Goal: Task Accomplishment & Management: Complete application form

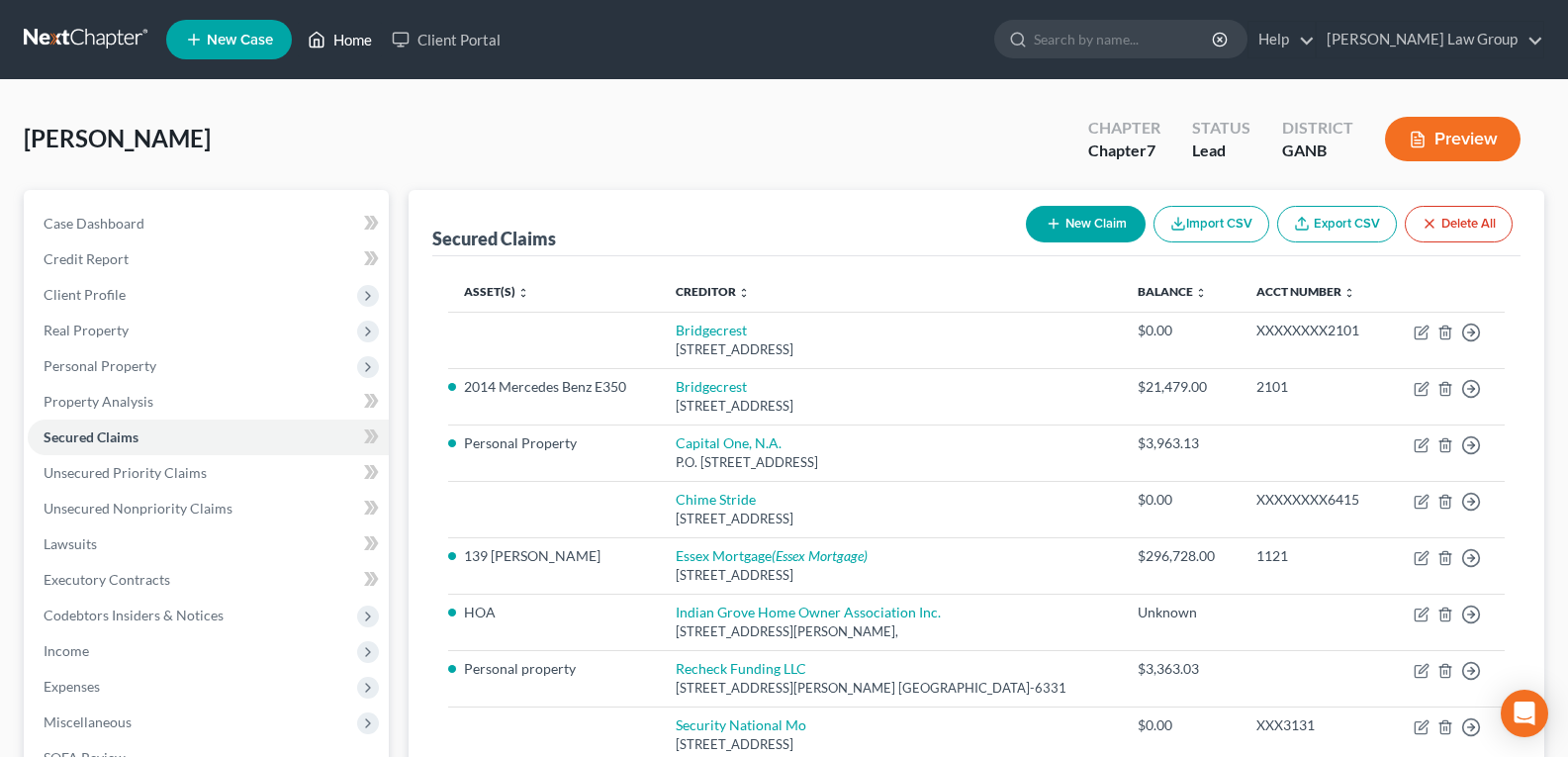
click at [333, 44] on link "Home" at bounding box center [339, 40] width 84 height 36
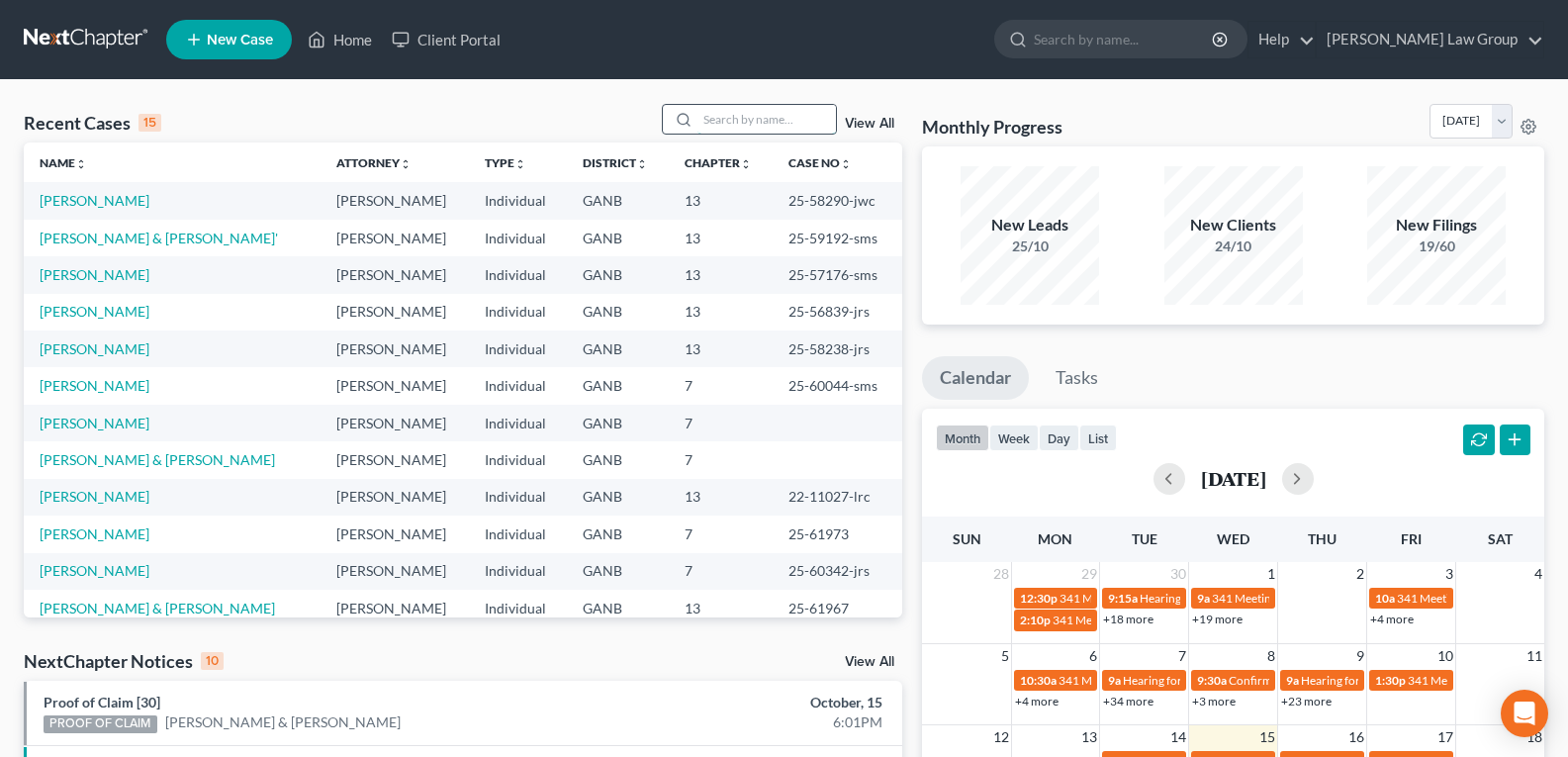
click at [766, 121] on input "search" at bounding box center [767, 119] width 138 height 29
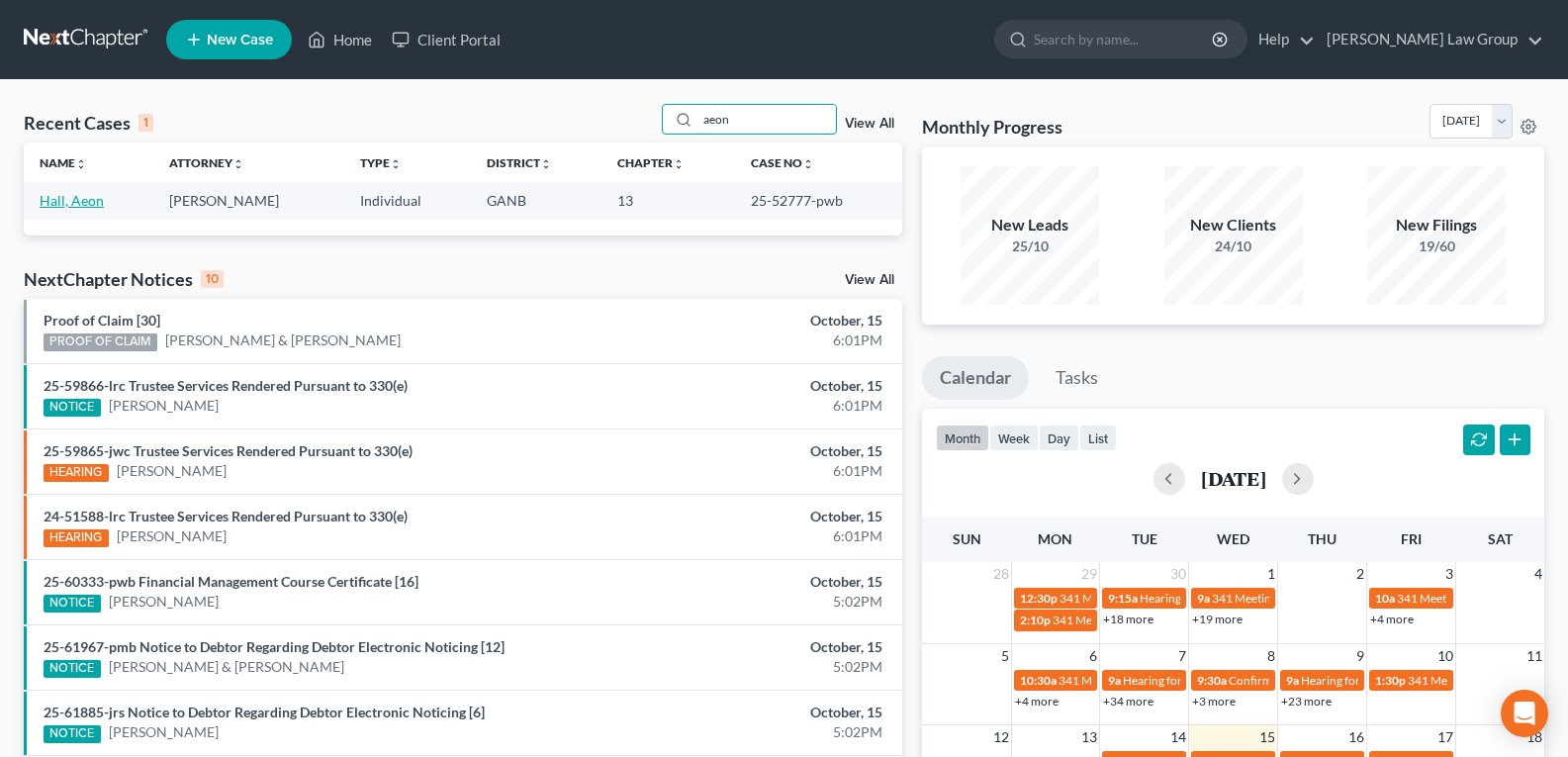
type input "aeon"
click at [70, 207] on link "Hall, Aeon" at bounding box center [72, 200] width 65 height 17
select select "3"
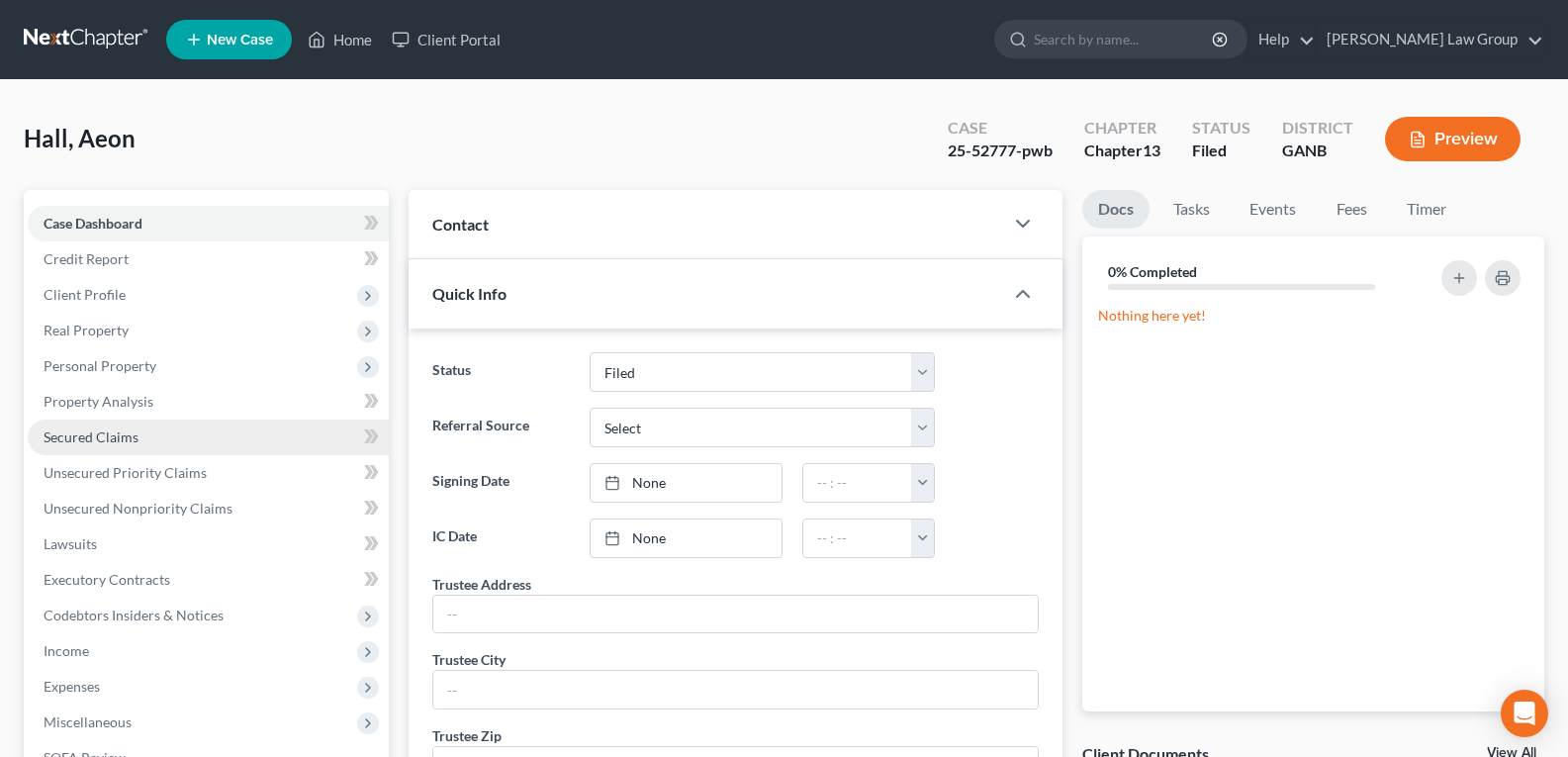
click at [73, 435] on span "Secured Claims" at bounding box center [91, 436] width 95 height 17
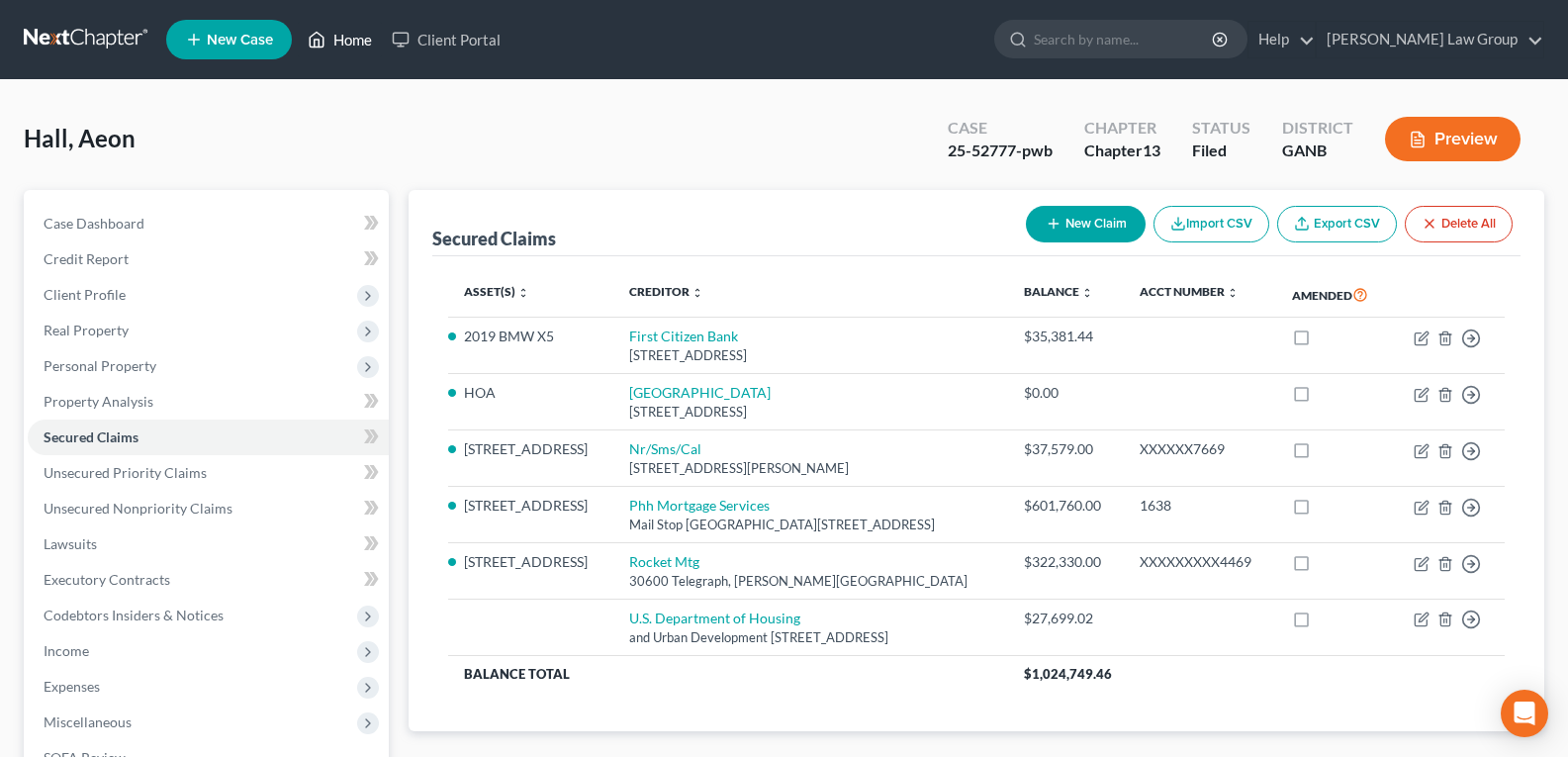
click at [349, 45] on link "Home" at bounding box center [339, 40] width 84 height 36
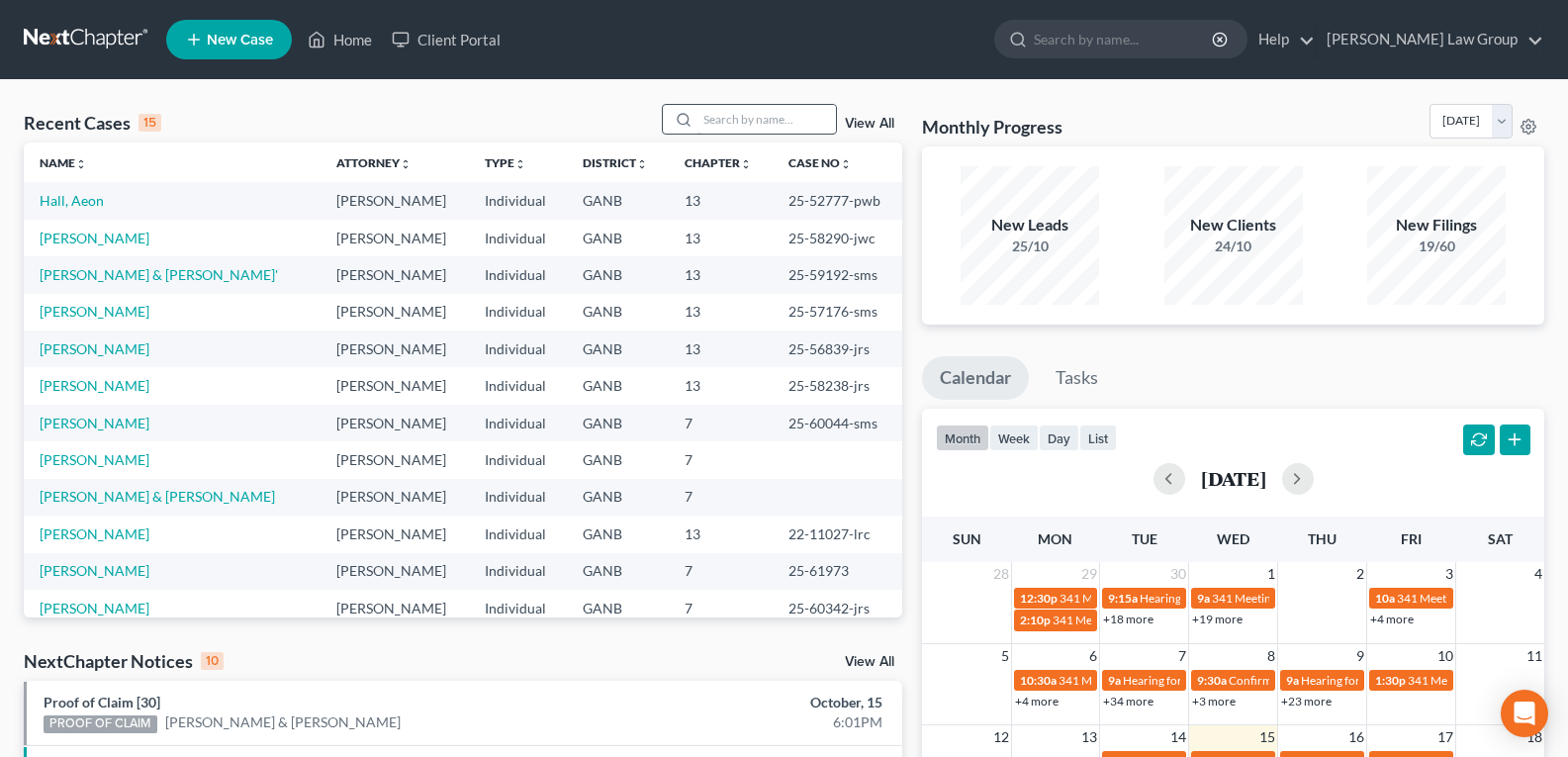
click at [724, 104] on div at bounding box center [750, 119] width 176 height 31
drag, startPoint x: 727, startPoint y: 112, endPoint x: 730, endPoint y: 124, distance: 12.4
click at [729, 121] on input "search" at bounding box center [767, 119] width 138 height 29
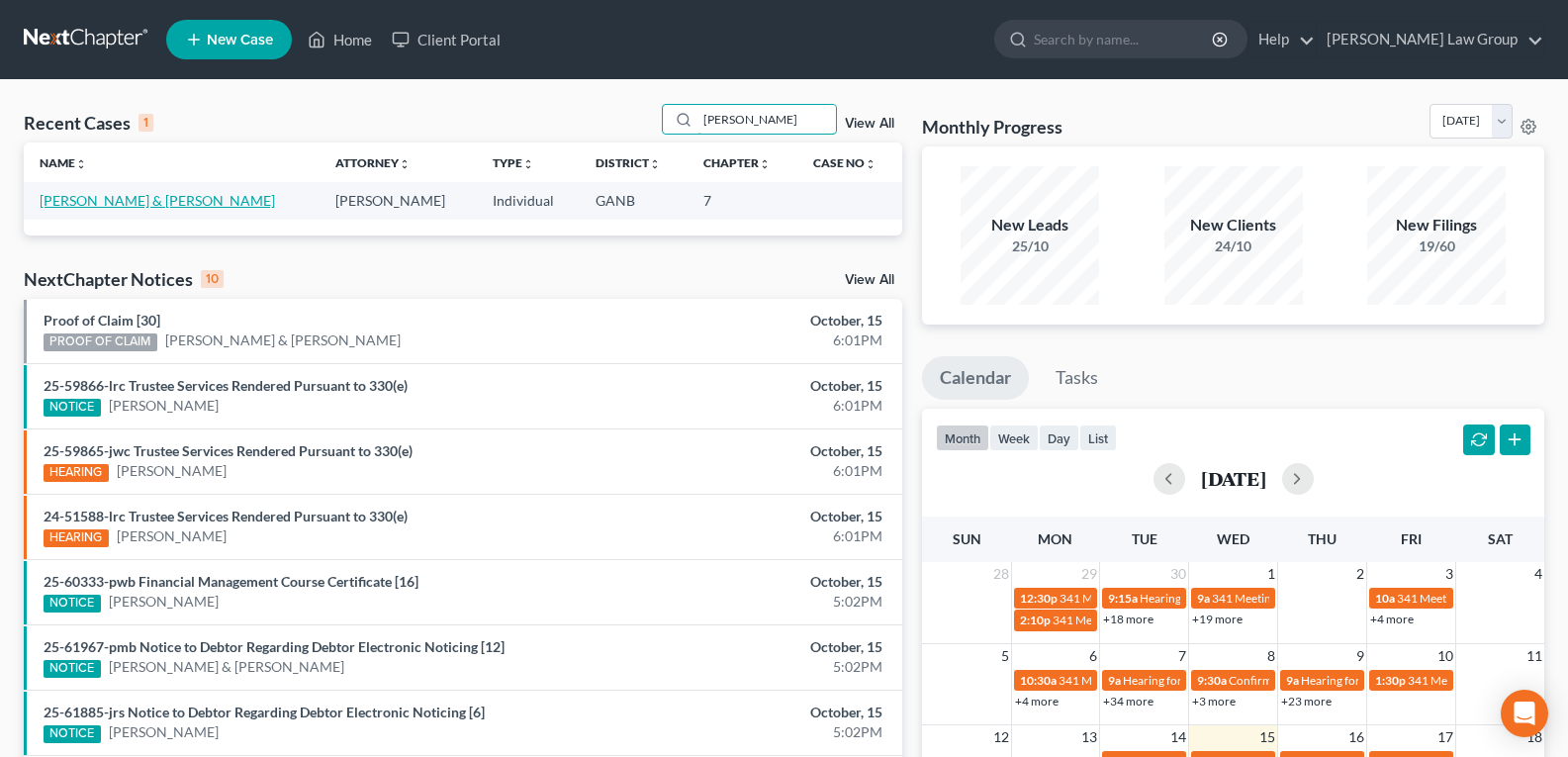
type input "[PERSON_NAME]"
click at [132, 199] on link "[PERSON_NAME] & [PERSON_NAME]" at bounding box center [157, 200] width 236 height 17
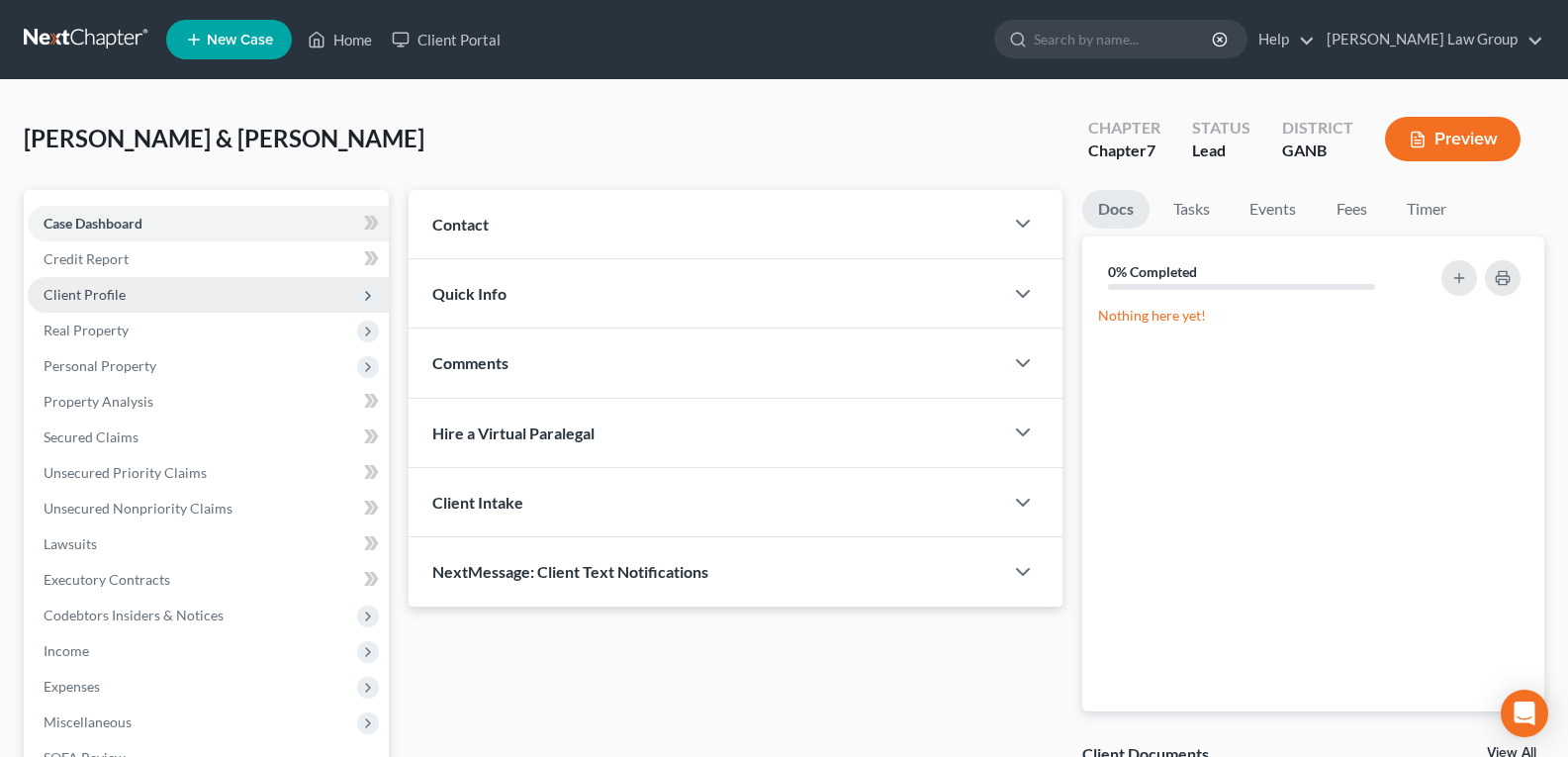
click at [84, 298] on span "Client Profile" at bounding box center [85, 294] width 82 height 17
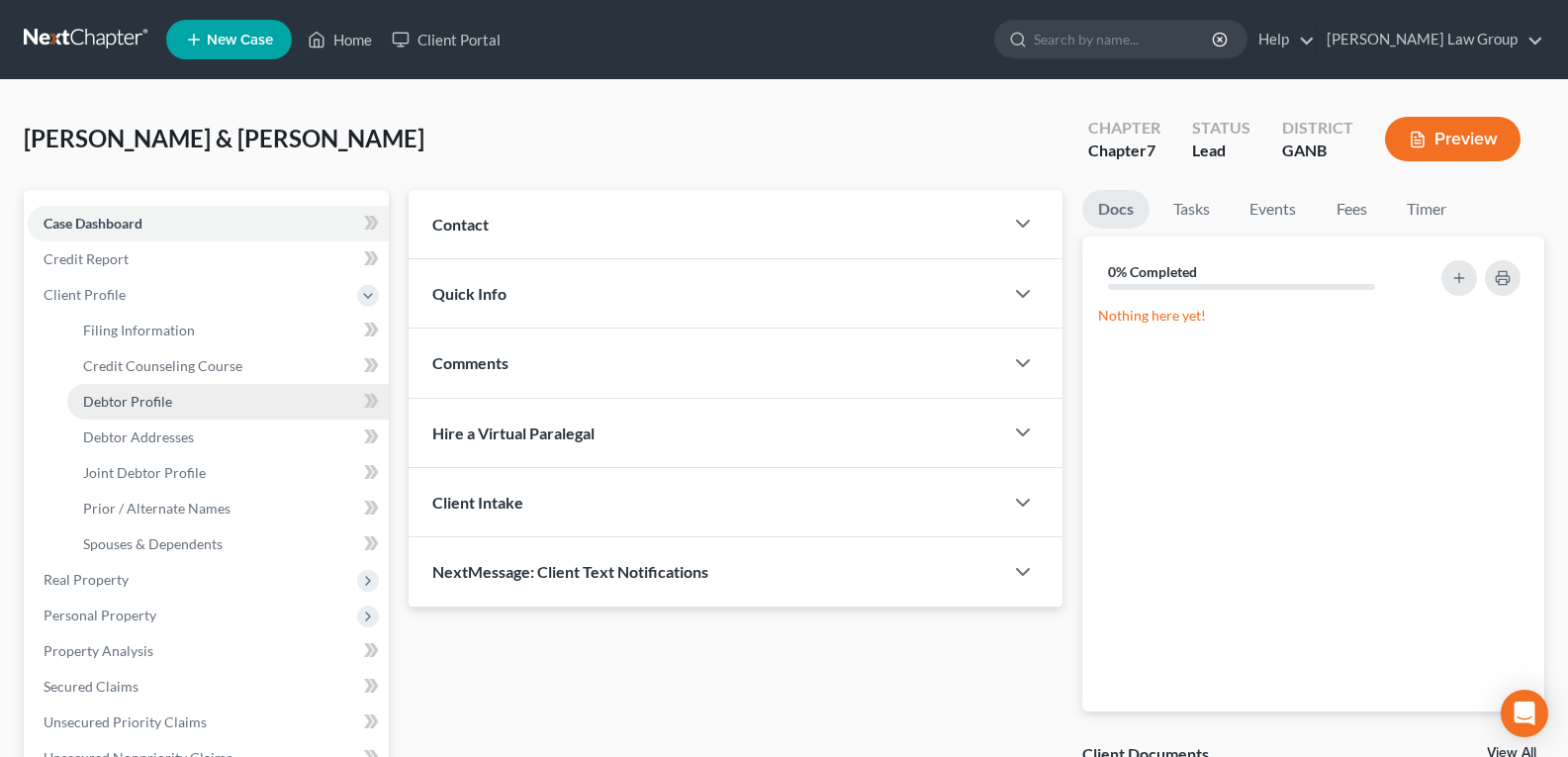
click at [121, 405] on span "Debtor Profile" at bounding box center [126, 401] width 89 height 17
select select "1"
select select "2"
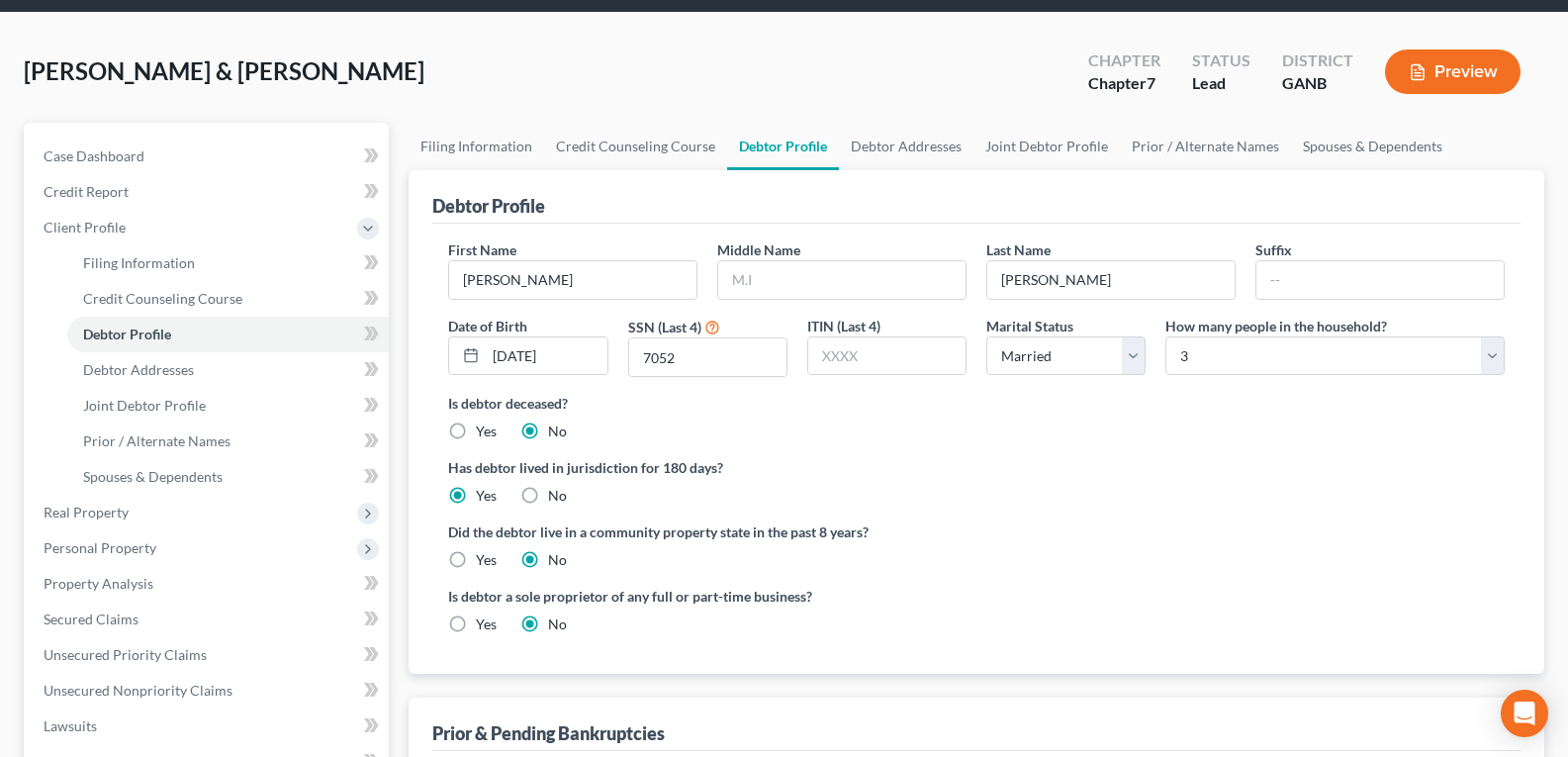
scroll to position [99, 0]
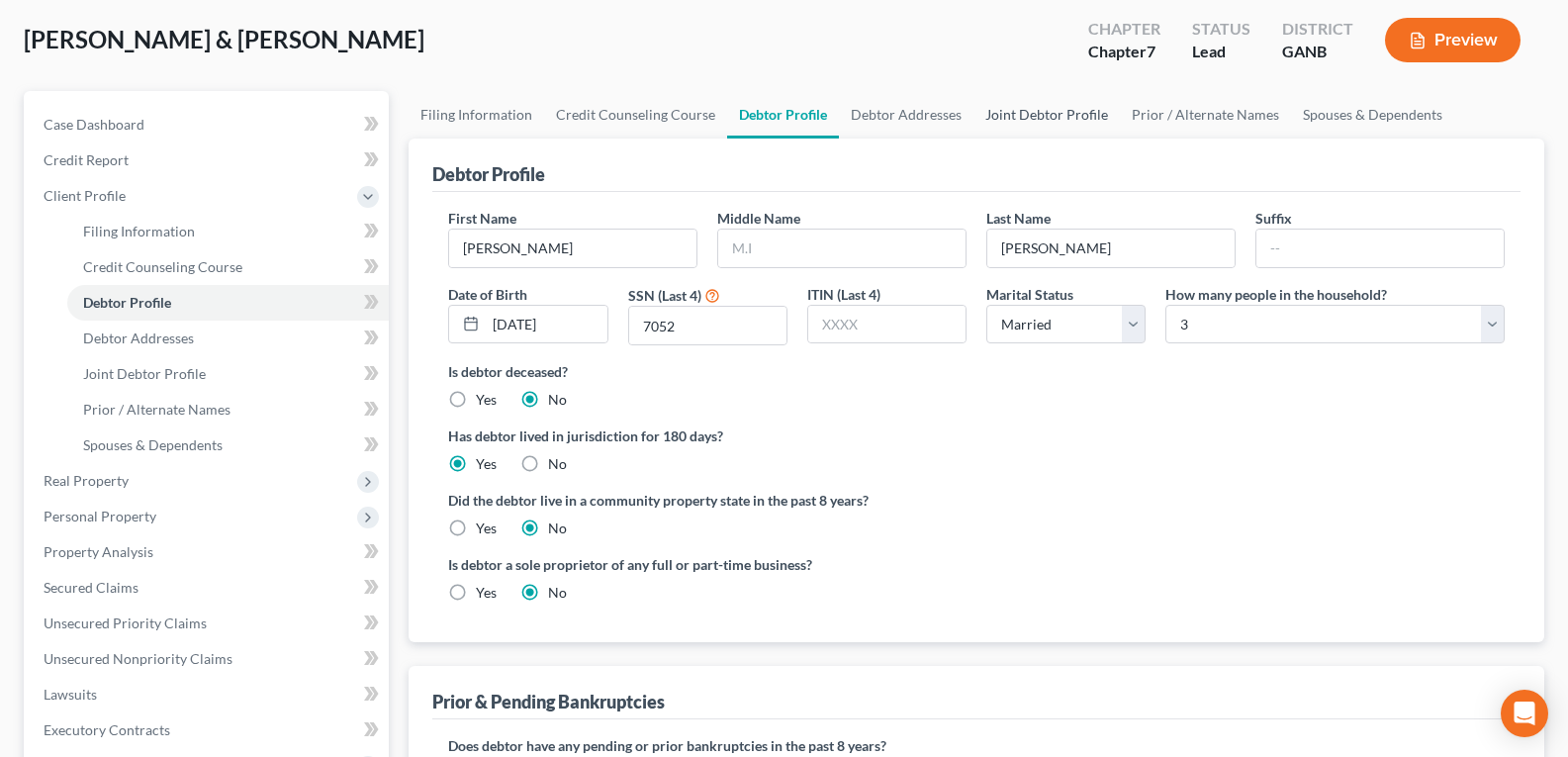
click at [1007, 112] on link "Joint Debtor Profile" at bounding box center [1046, 115] width 146 height 48
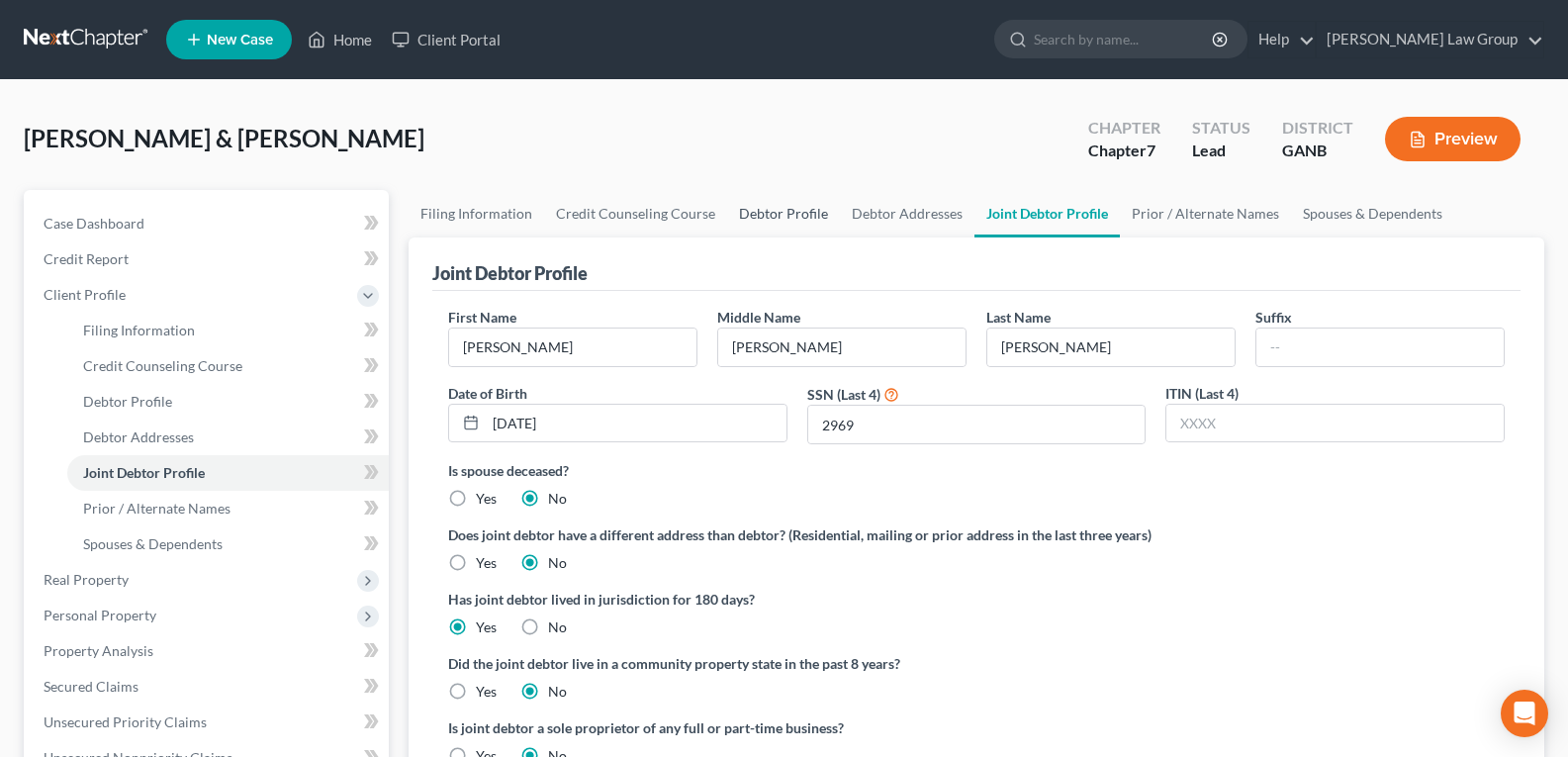
click at [736, 217] on link "Debtor Profile" at bounding box center [783, 214] width 112 height 48
select select "1"
select select "2"
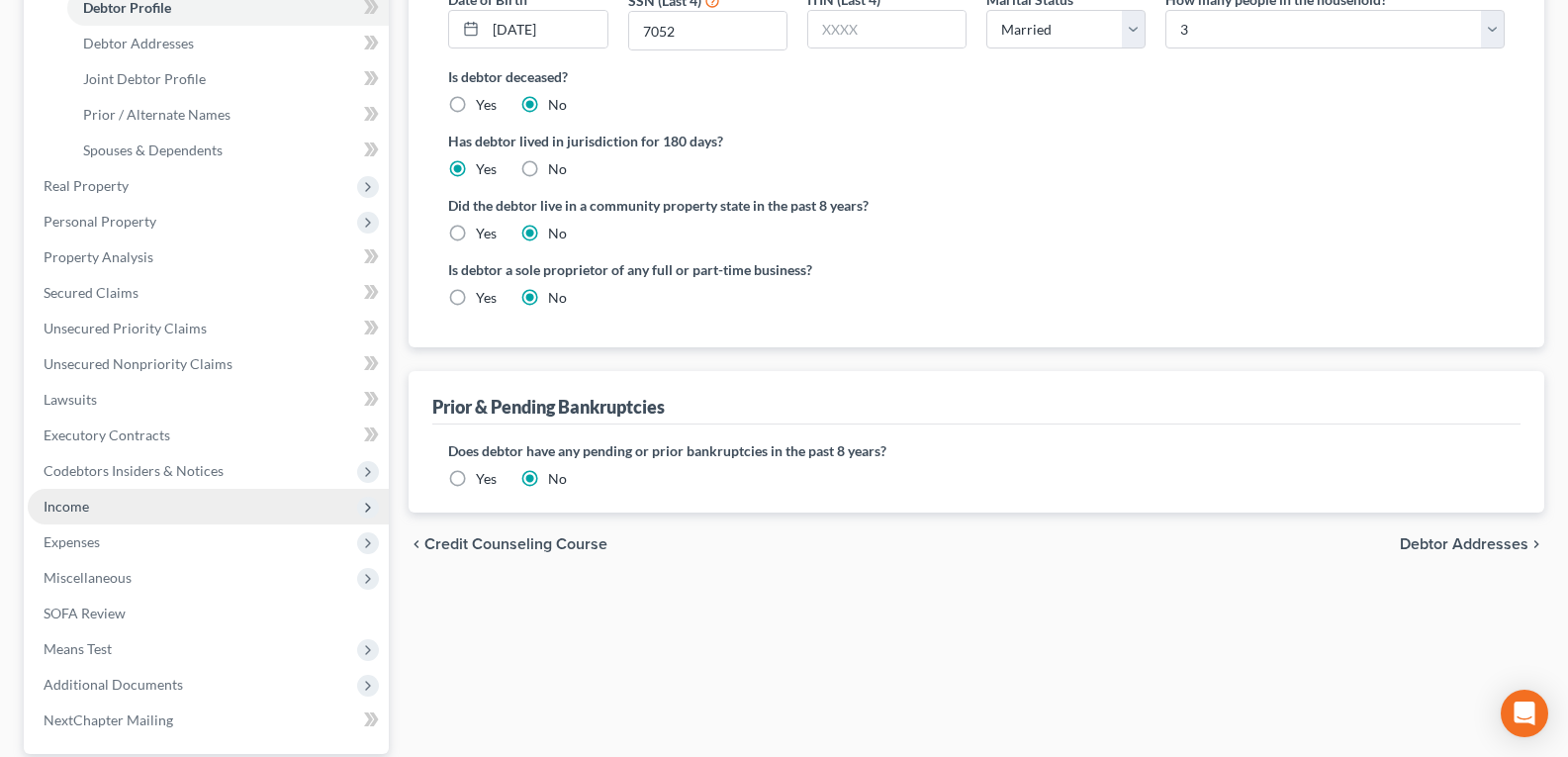
scroll to position [396, 0]
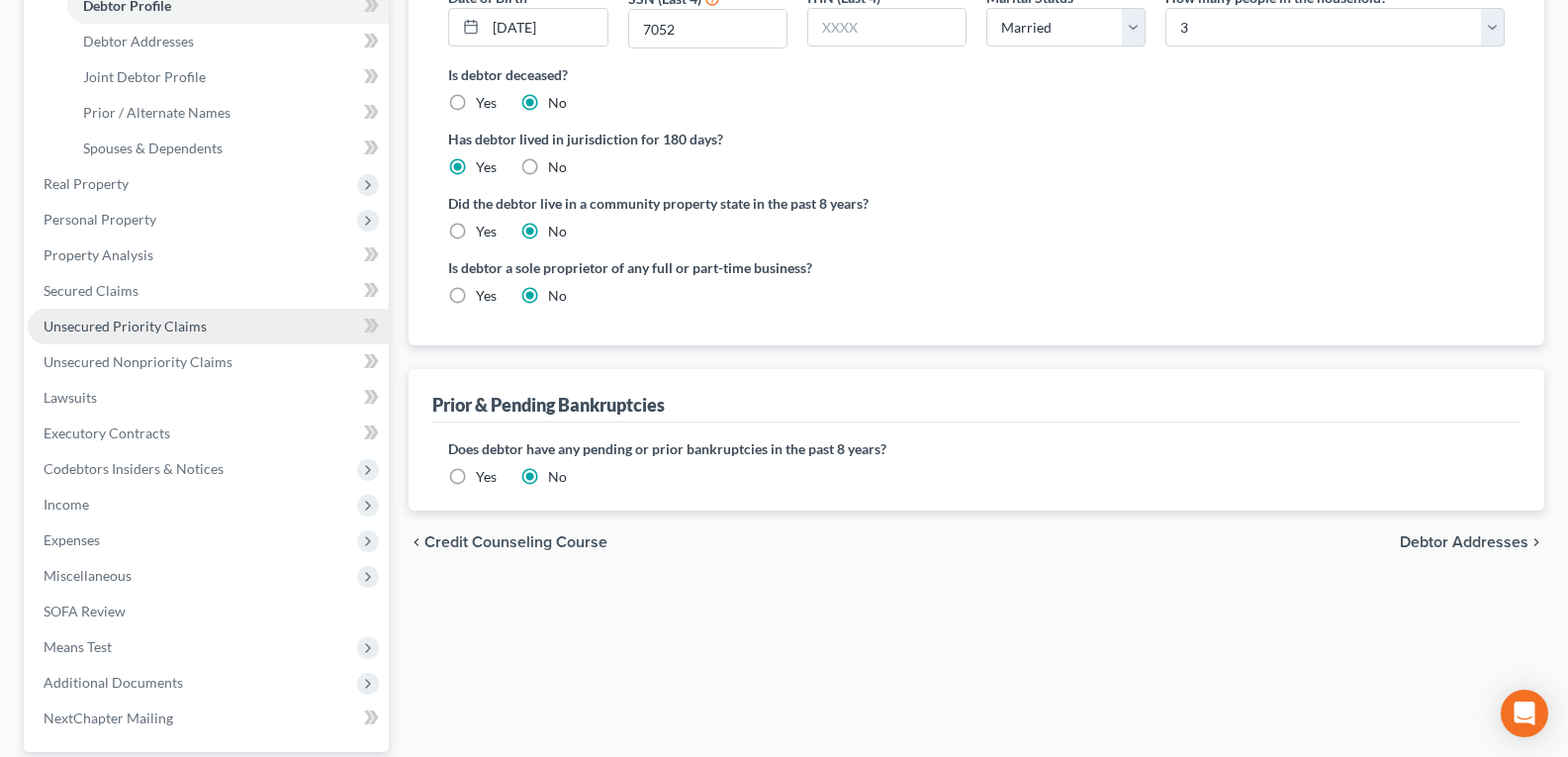
click at [77, 333] on span "Unsecured Priority Claims" at bounding box center [125, 326] width 163 height 17
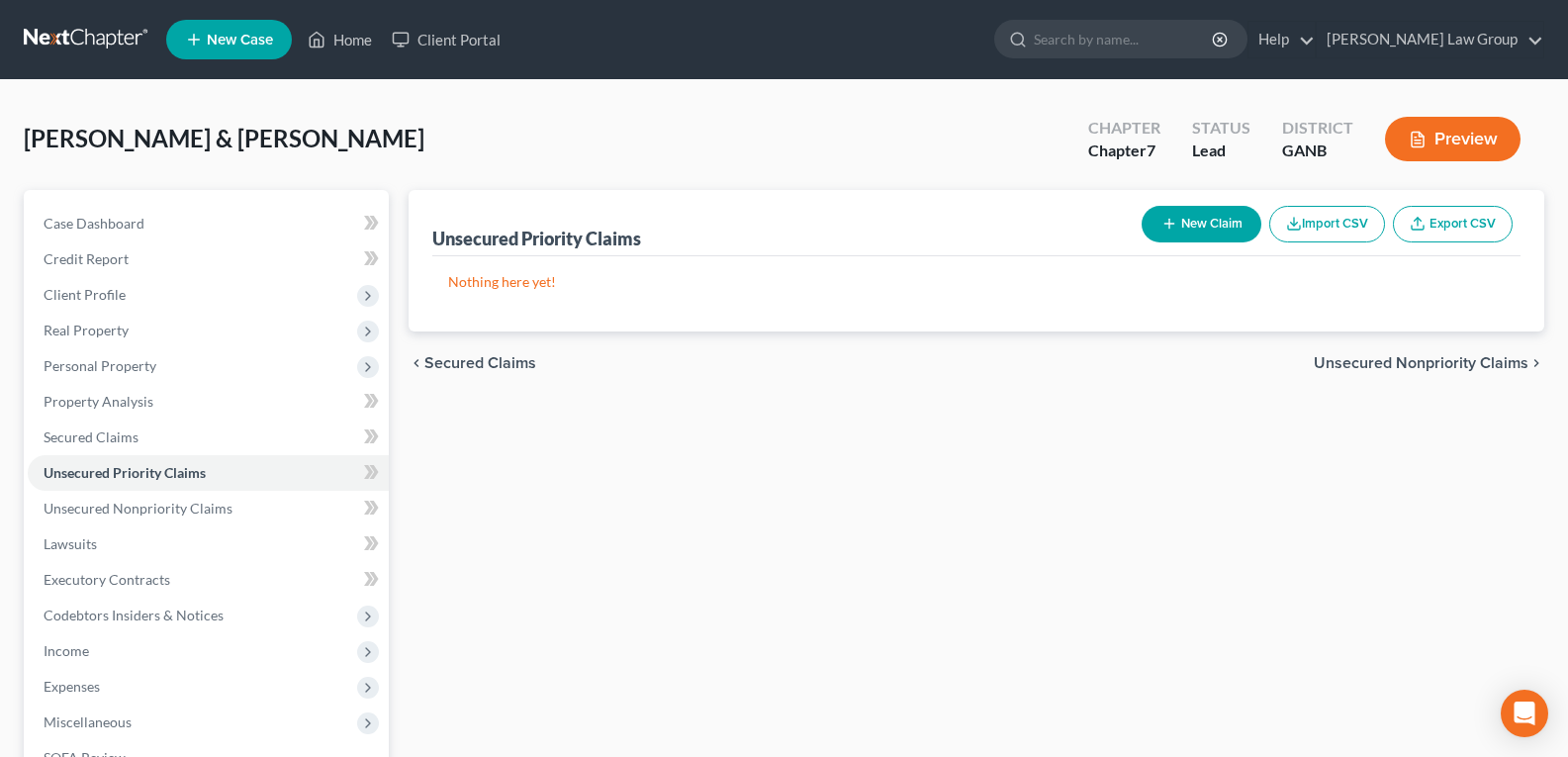
click at [1205, 221] on button "New Claim" at bounding box center [1202, 224] width 119 height 37
select select "2"
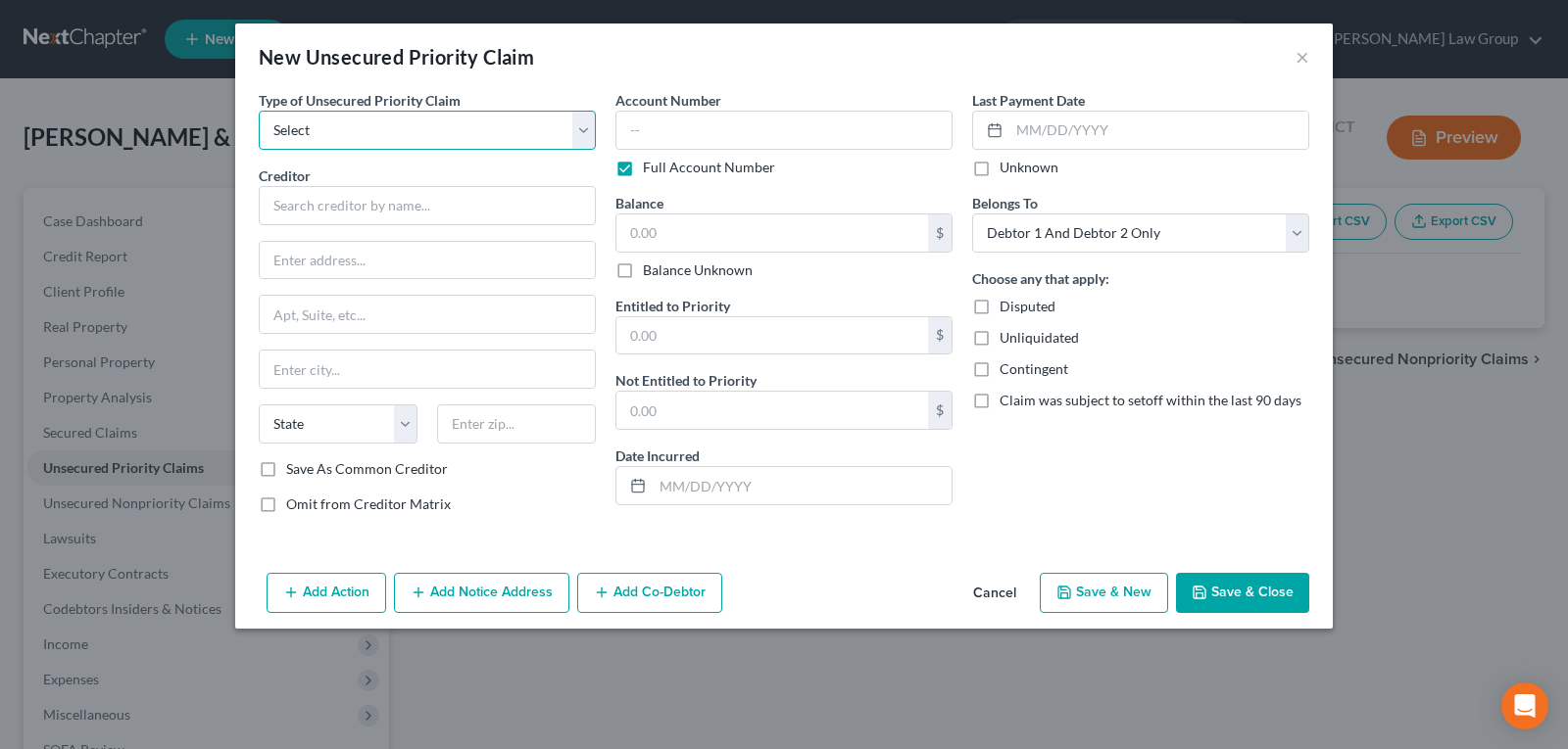
click at [390, 135] on select "Select Taxes & Other Government Units Domestic Support Obligations Extensions o…" at bounding box center [427, 130] width 337 height 39
select select "0"
click at [258, 110] on select "Select Taxes & Other Government Units Domestic Support Obligations Extensions o…" at bounding box center [427, 130] width 337 height 39
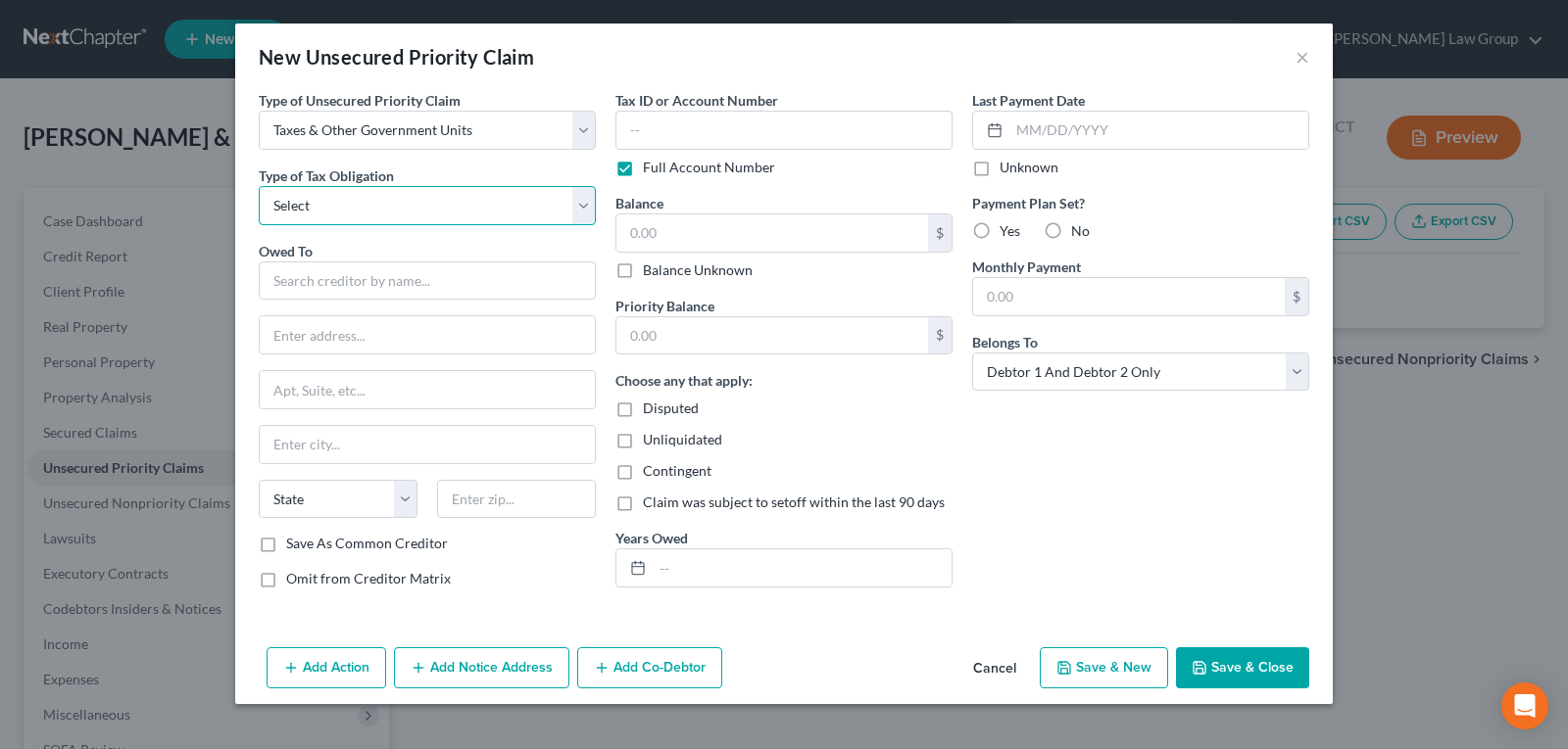
click at [327, 210] on select "Select Federal City State Franchise Tax Board Other" at bounding box center [427, 206] width 337 height 39
select select "0"
click at [258, 186] on select "Select Federal City State Franchise Tax Board Other" at bounding box center [427, 206] width 337 height 39
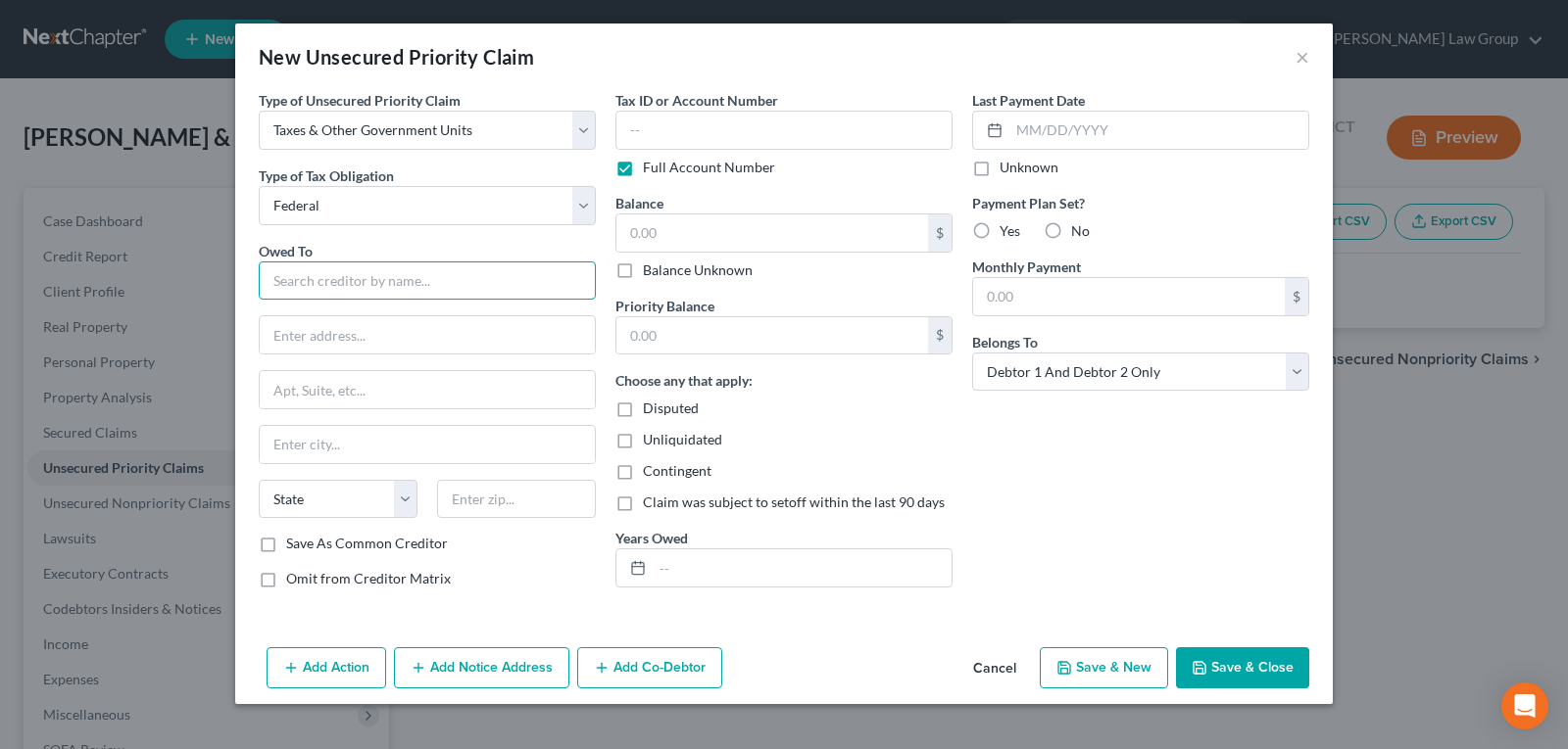
click at [304, 278] on input "text" at bounding box center [427, 281] width 337 height 39
type input "Internal Revenue Service"
type input "Attn: Bankruptcy Unit"
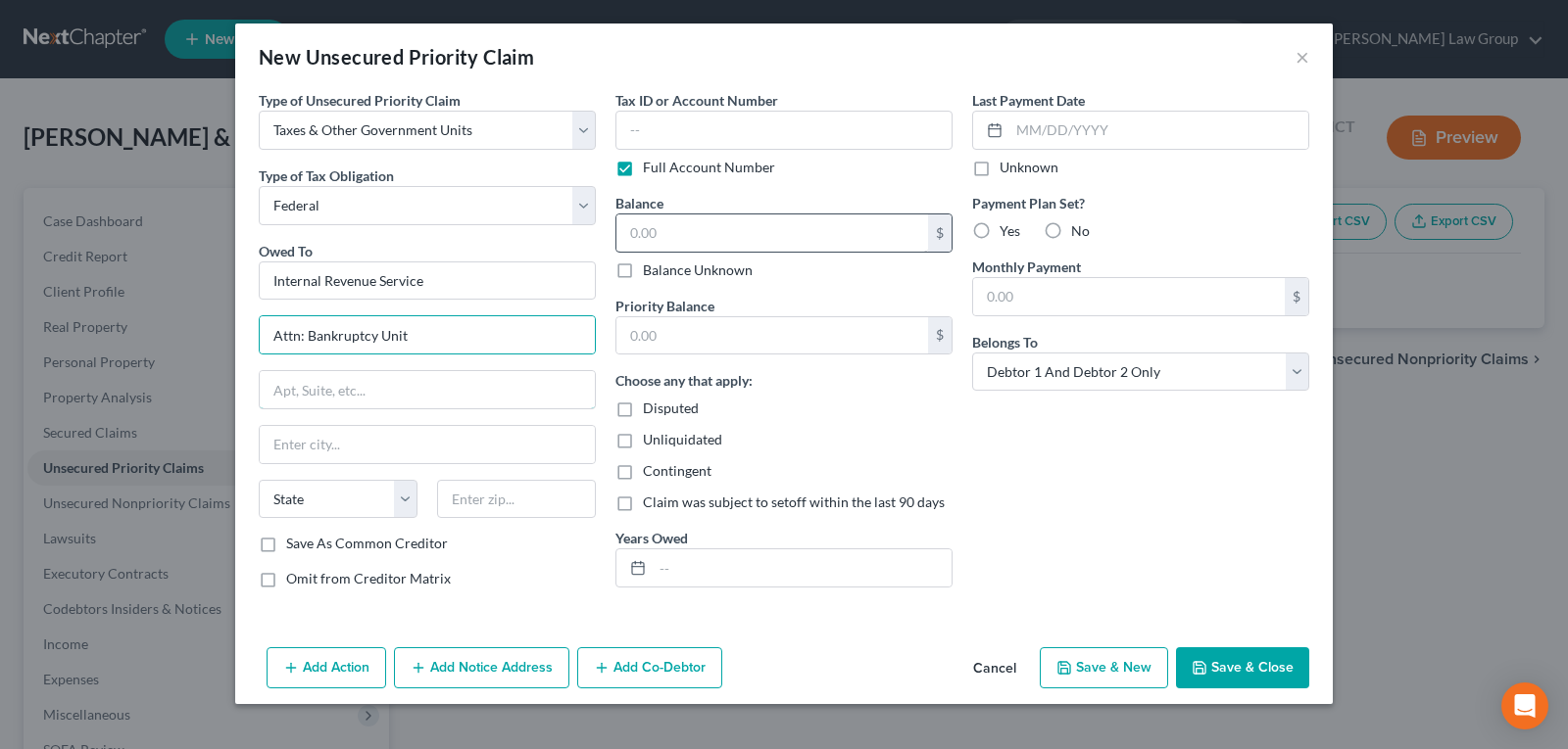
type input "Stop 335-D, P.O. Box 995"
type input "[GEOGRAPHIC_DATA]"
select select "10"
type input "30370"
click at [1089, 682] on button "Save & New" at bounding box center [1104, 668] width 128 height 41
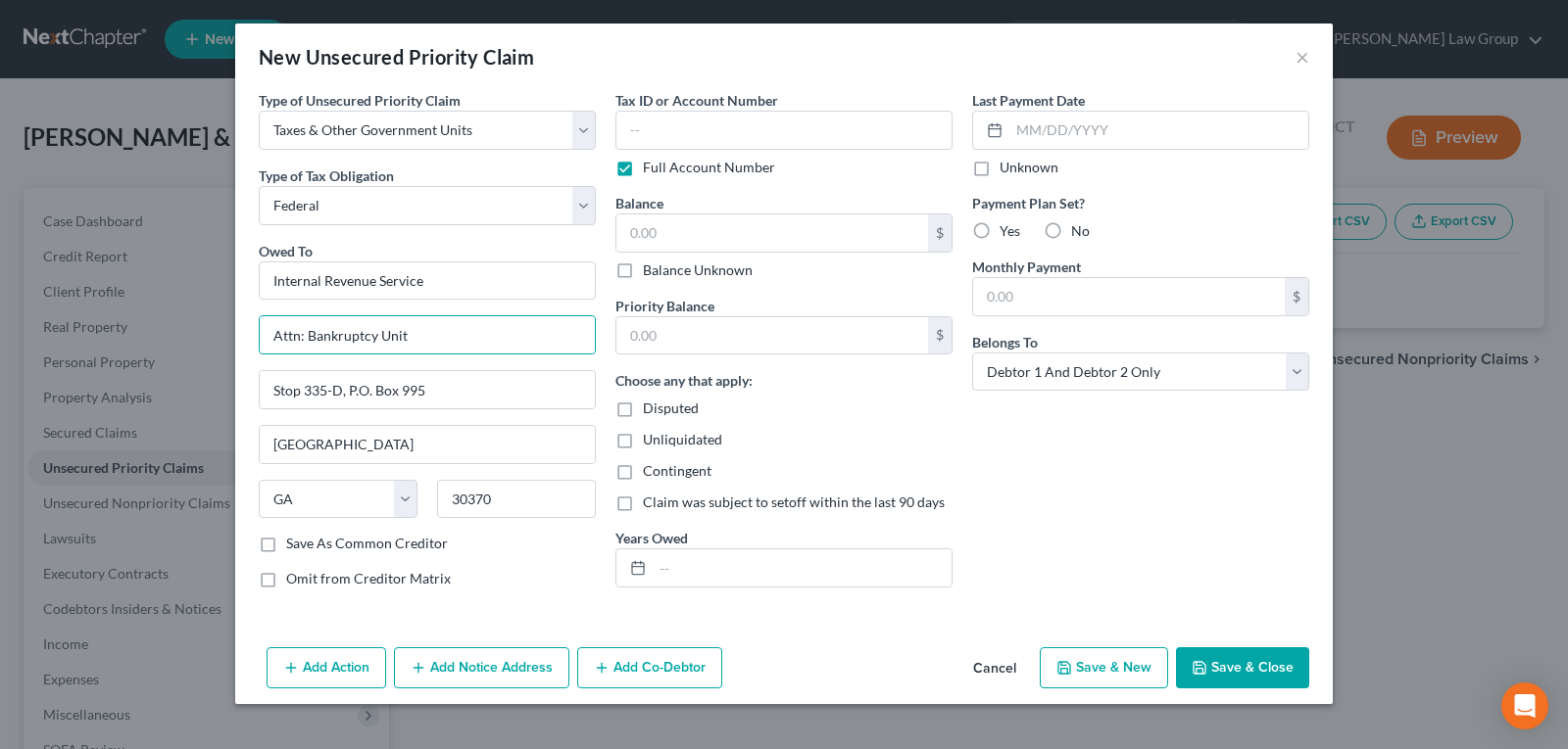
select select "2"
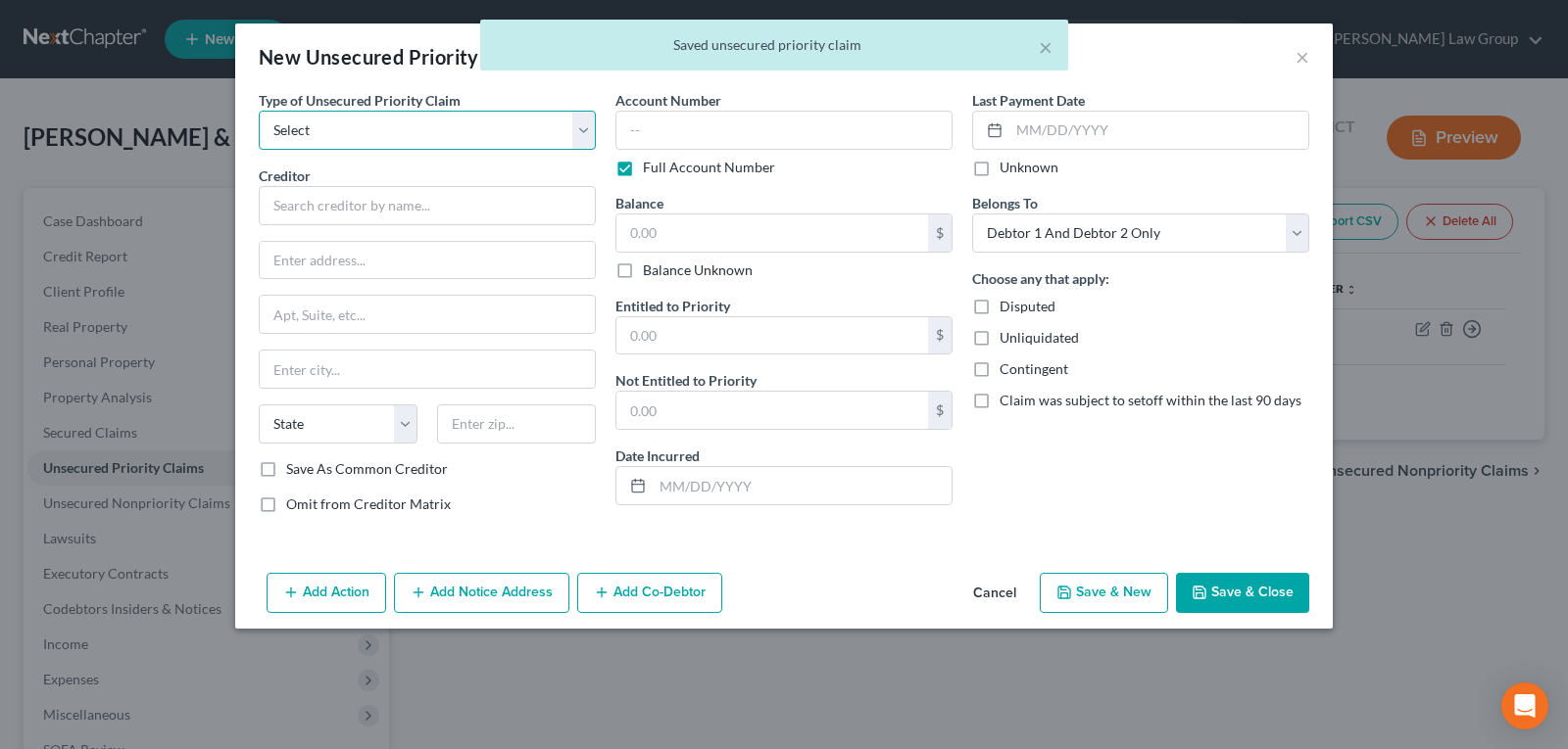
drag, startPoint x: 414, startPoint y: 118, endPoint x: 407, endPoint y: 132, distance: 15.7
click at [414, 118] on select "Select Taxes & Other Government Units Domestic Support Obligations Extensions o…" at bounding box center [427, 130] width 337 height 39
select select "0"
click at [258, 110] on select "Select Taxes & Other Government Units Domestic Support Obligations Extensions o…" at bounding box center [427, 130] width 337 height 39
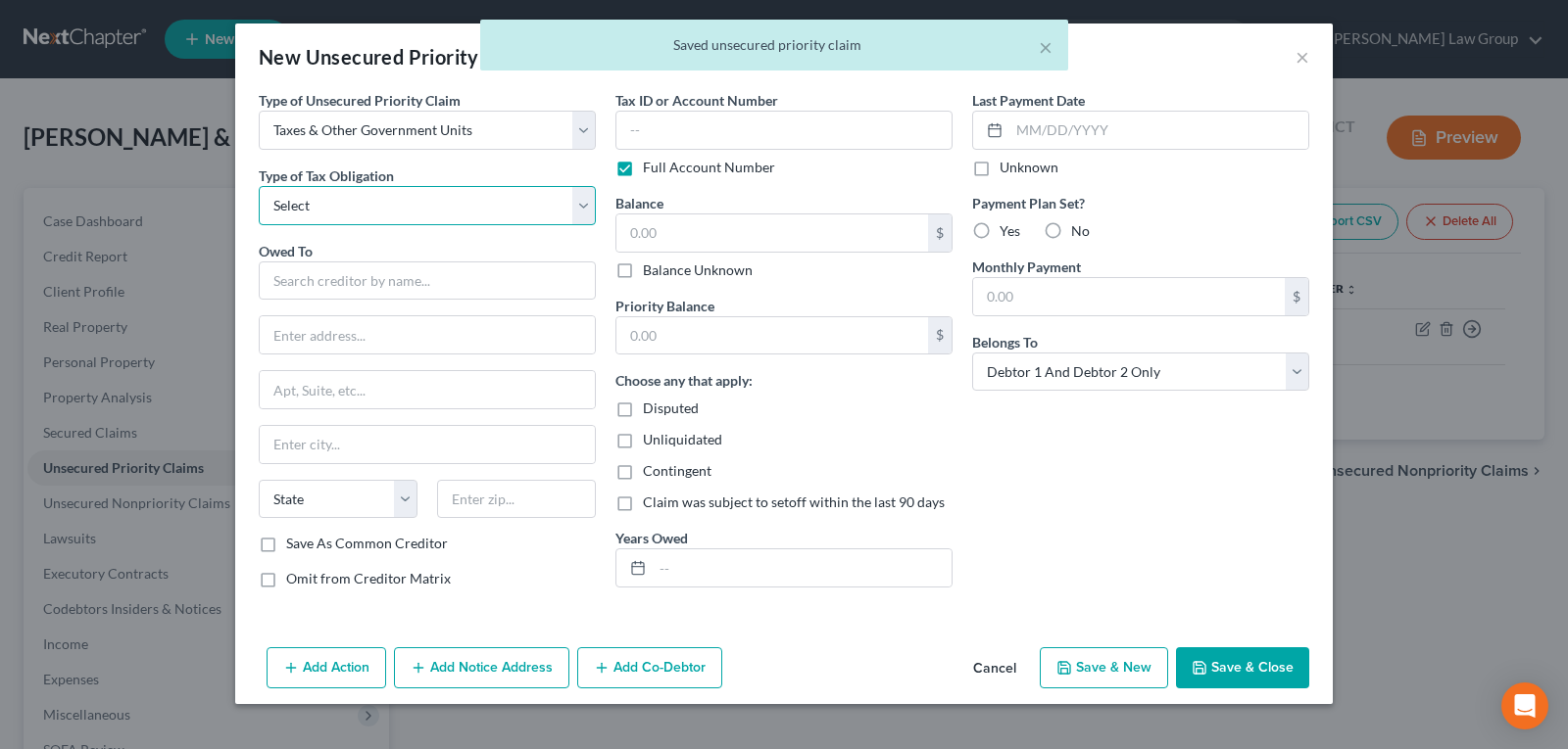
click at [358, 215] on select "Select Federal City State Franchise Tax Board Other" at bounding box center [427, 206] width 337 height 39
select select "2"
click at [258, 186] on select "Select Federal City State Franchise Tax Board Other" at bounding box center [427, 206] width 337 height 39
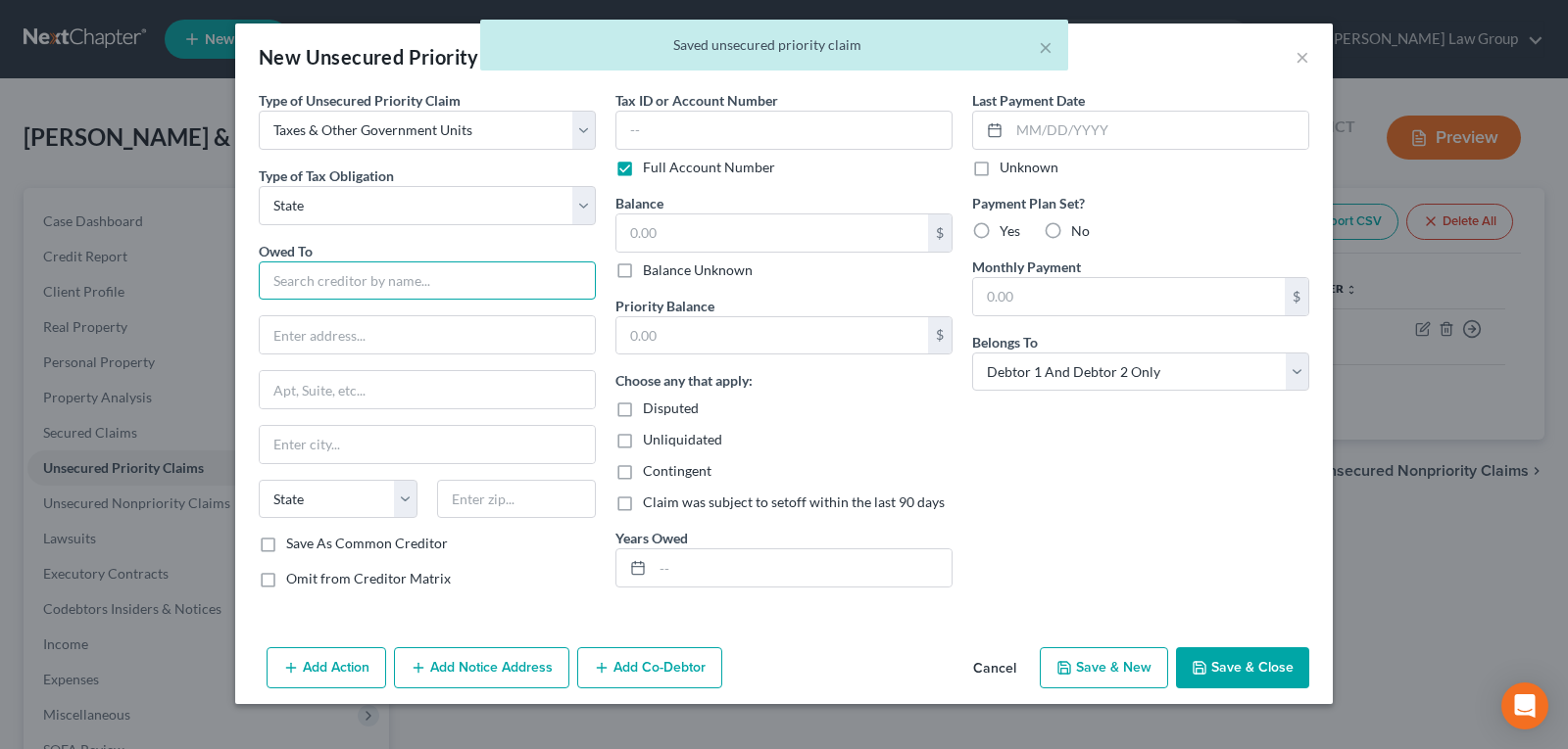
click at [339, 279] on input "text" at bounding box center [427, 281] width 337 height 39
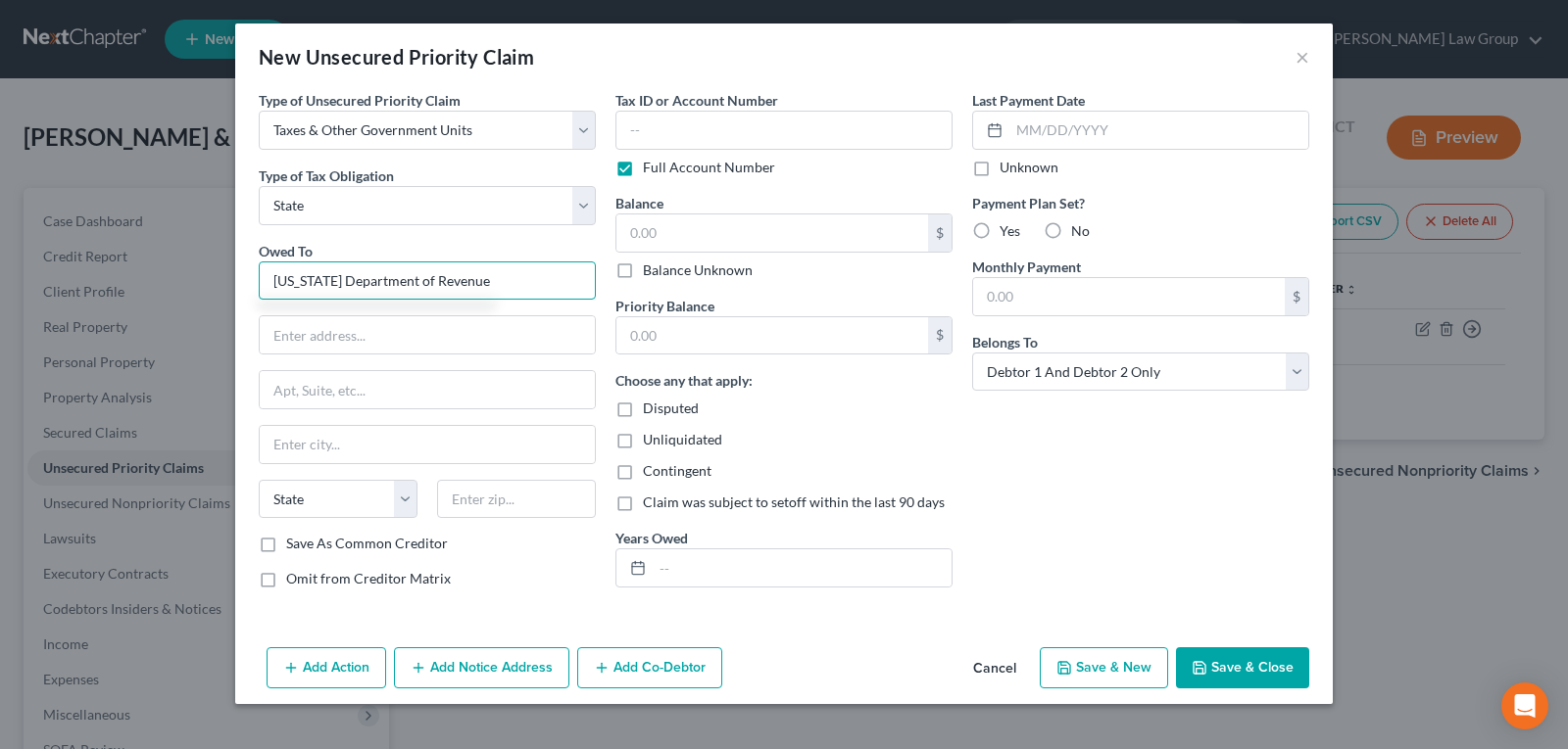
type input "[US_STATE] Department of Revenue"
type input "Attn: Bankruptcy Dept."
type input "[STREET_ADDRESS] [GEOGRAPHIC_DATA]"
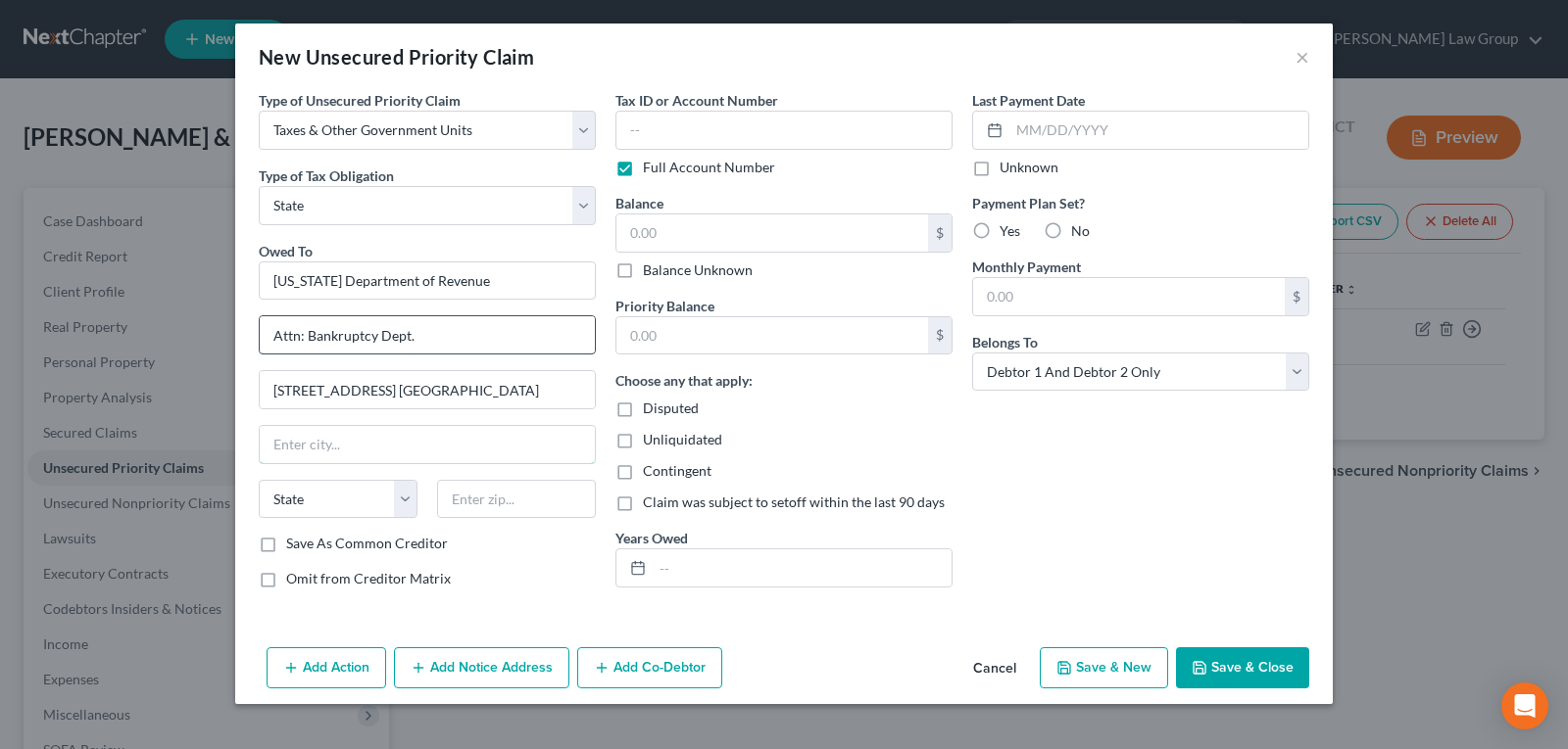
type input "[GEOGRAPHIC_DATA]"
select select "10"
type input "30345-3202"
click at [1257, 673] on button "Save & Close" at bounding box center [1243, 668] width 133 height 41
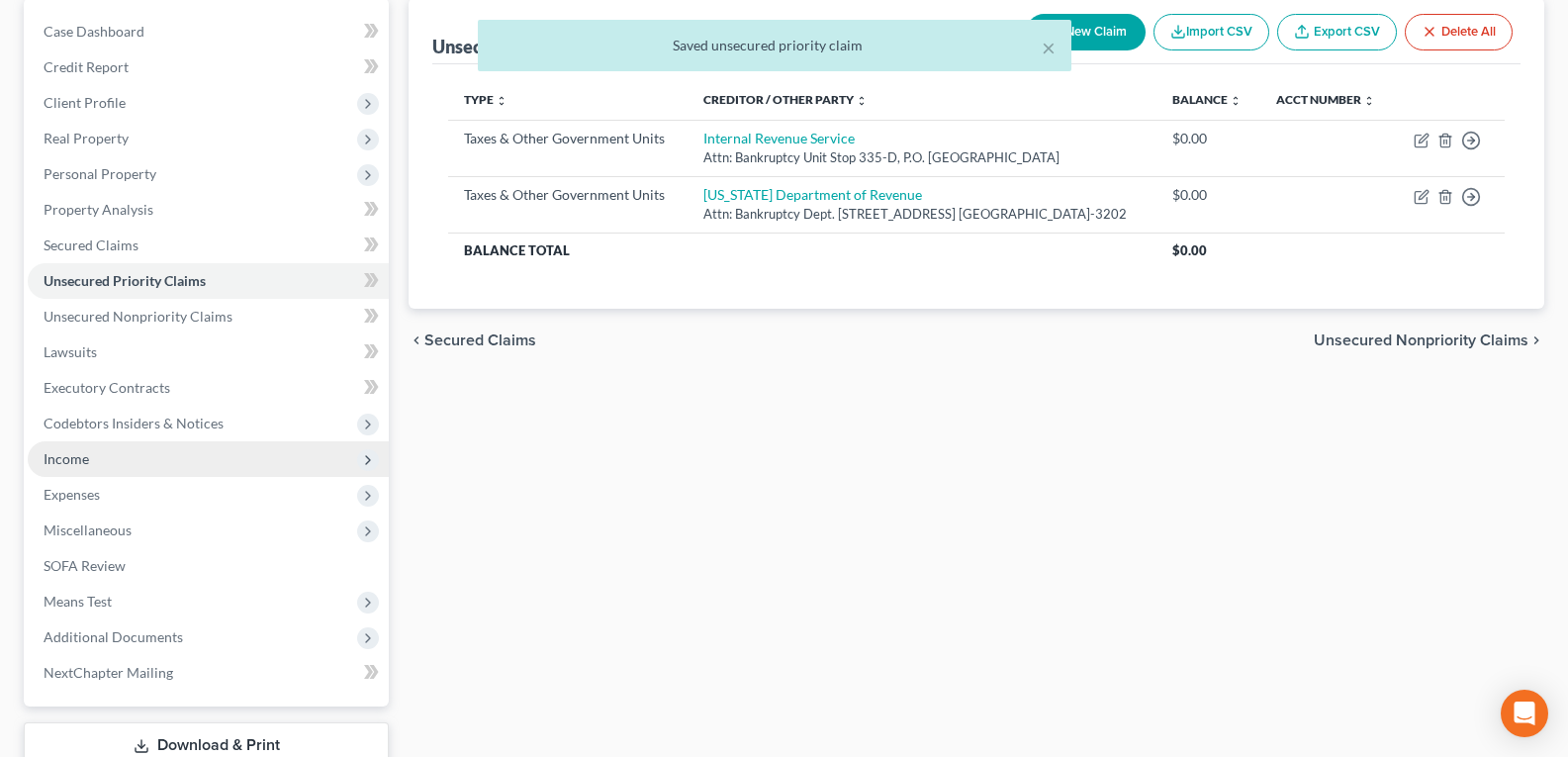
scroll to position [198, 0]
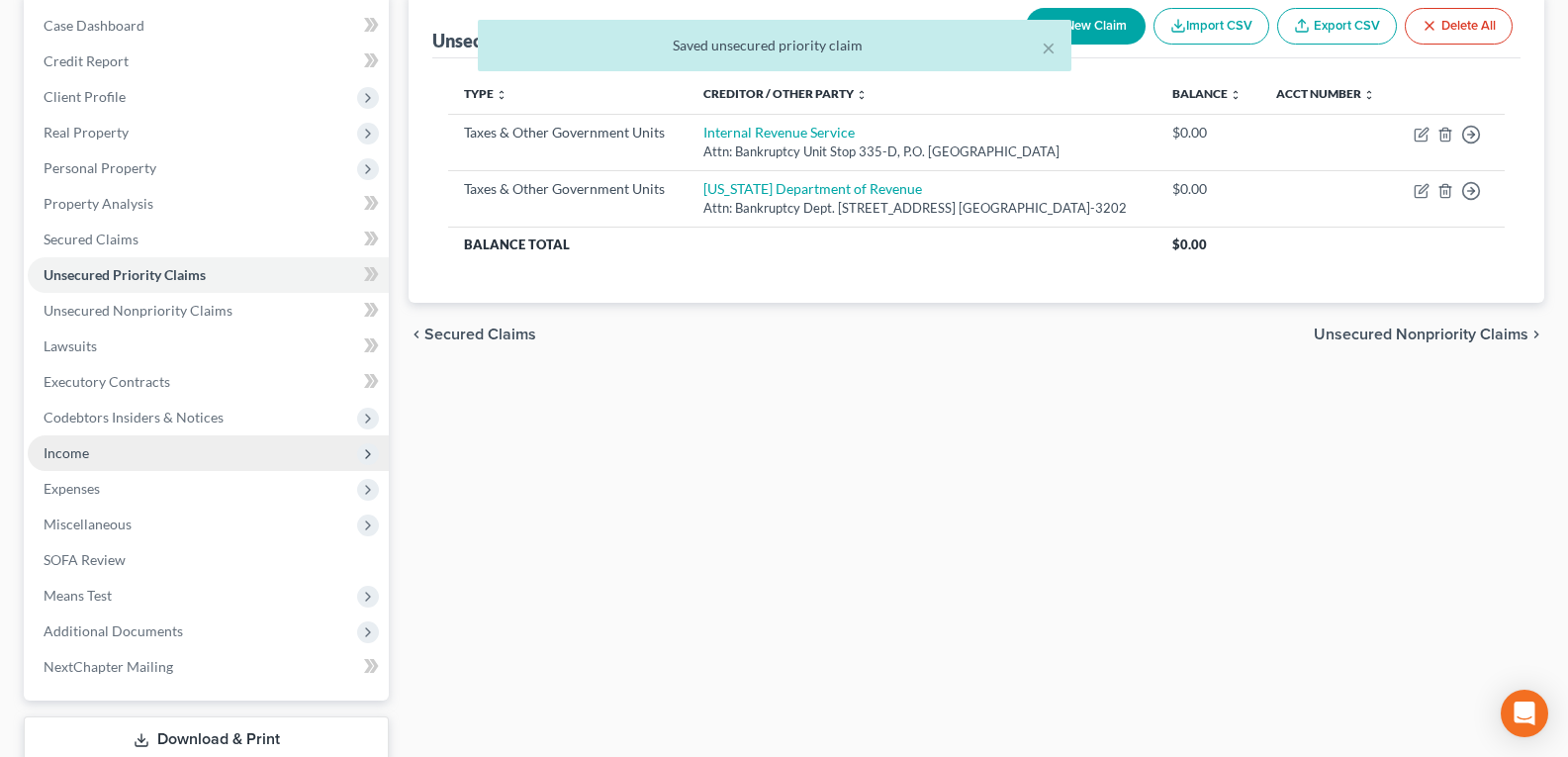
click at [71, 452] on span "Income" at bounding box center [67, 452] width 46 height 17
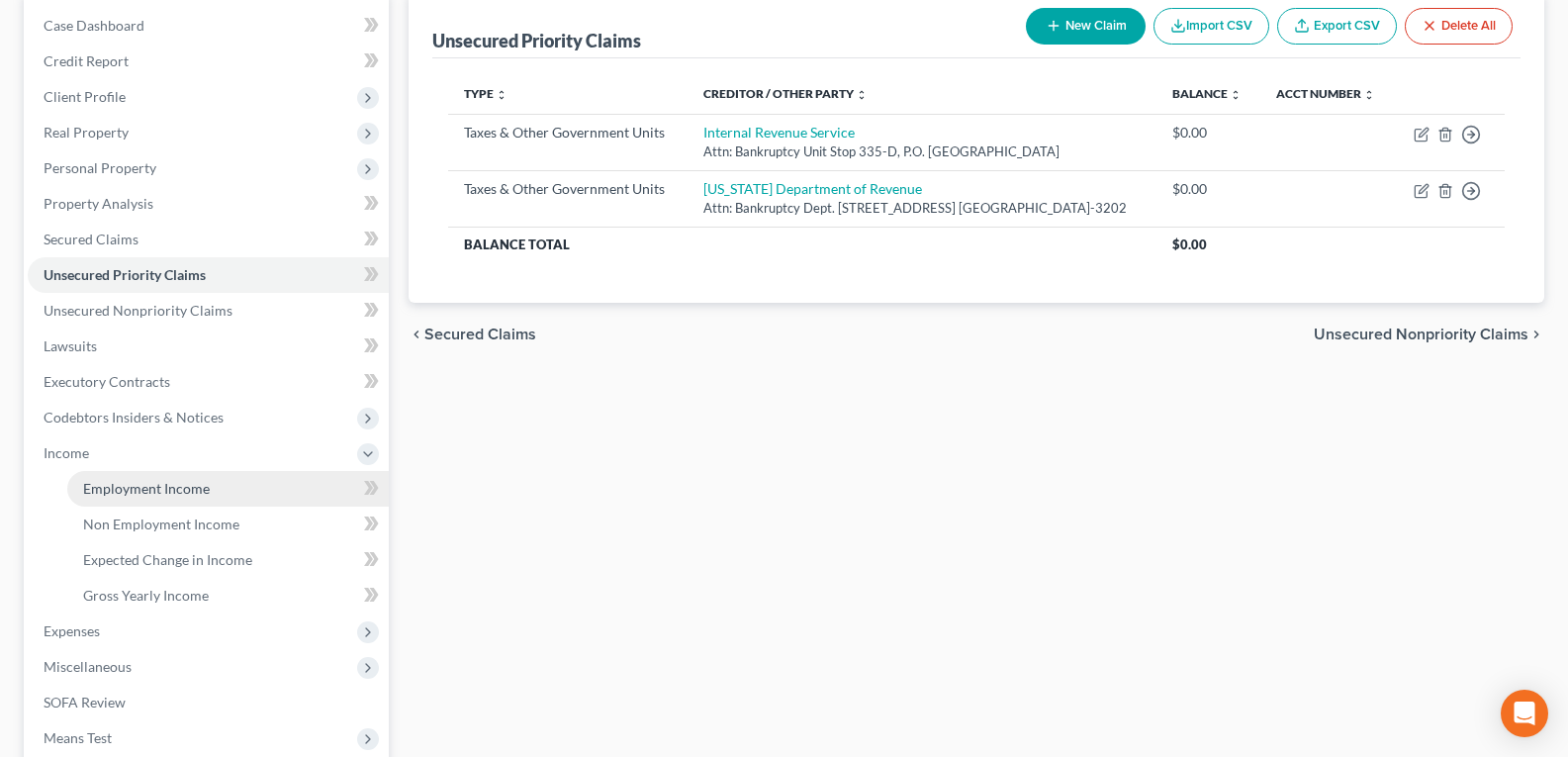
click at [122, 485] on span "Employment Income" at bounding box center [145, 488] width 126 height 17
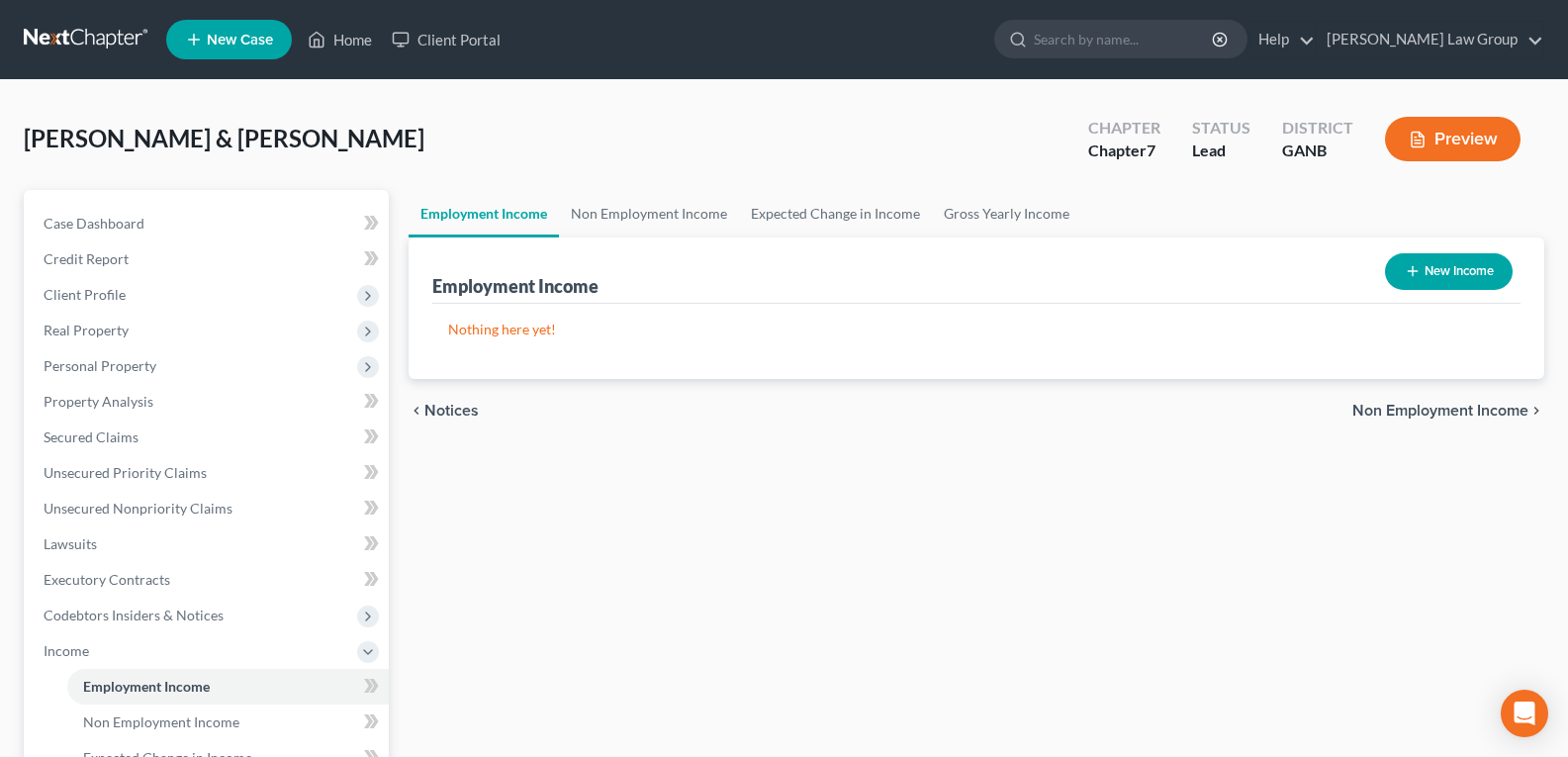
click at [1422, 284] on button "New Income" at bounding box center [1449, 271] width 127 height 37
select select "0"
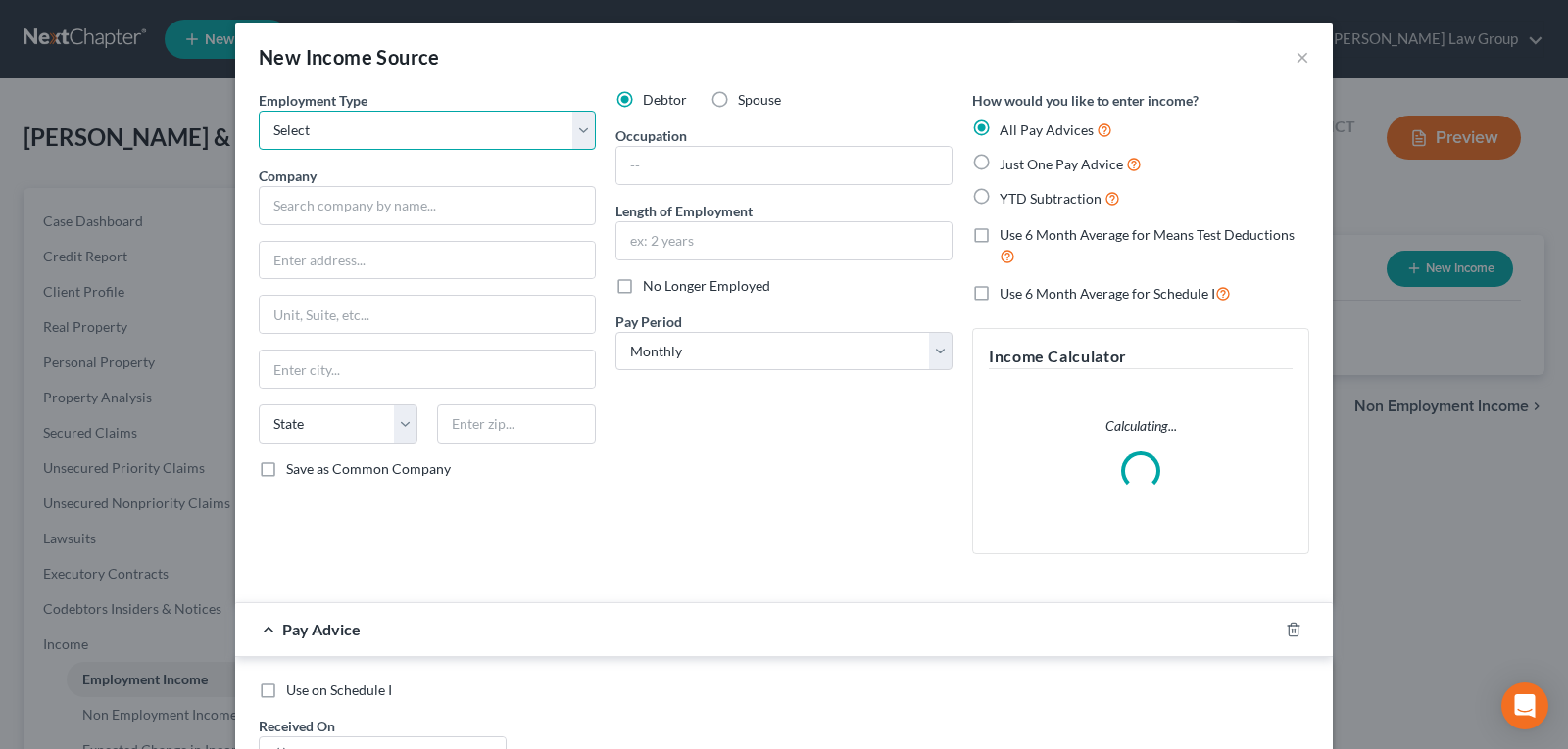
click at [493, 138] on select "Select Full or [DEMOGRAPHIC_DATA] Employment Self Employment" at bounding box center [427, 130] width 337 height 39
select select "0"
click at [258, 110] on select "Select Full or [DEMOGRAPHIC_DATA] Employment Self Employment" at bounding box center [427, 130] width 337 height 39
click at [738, 102] on label "Spouse" at bounding box center [759, 100] width 43 height 20
click at [746, 102] on input "Spouse" at bounding box center [751, 96] width 13 height 13
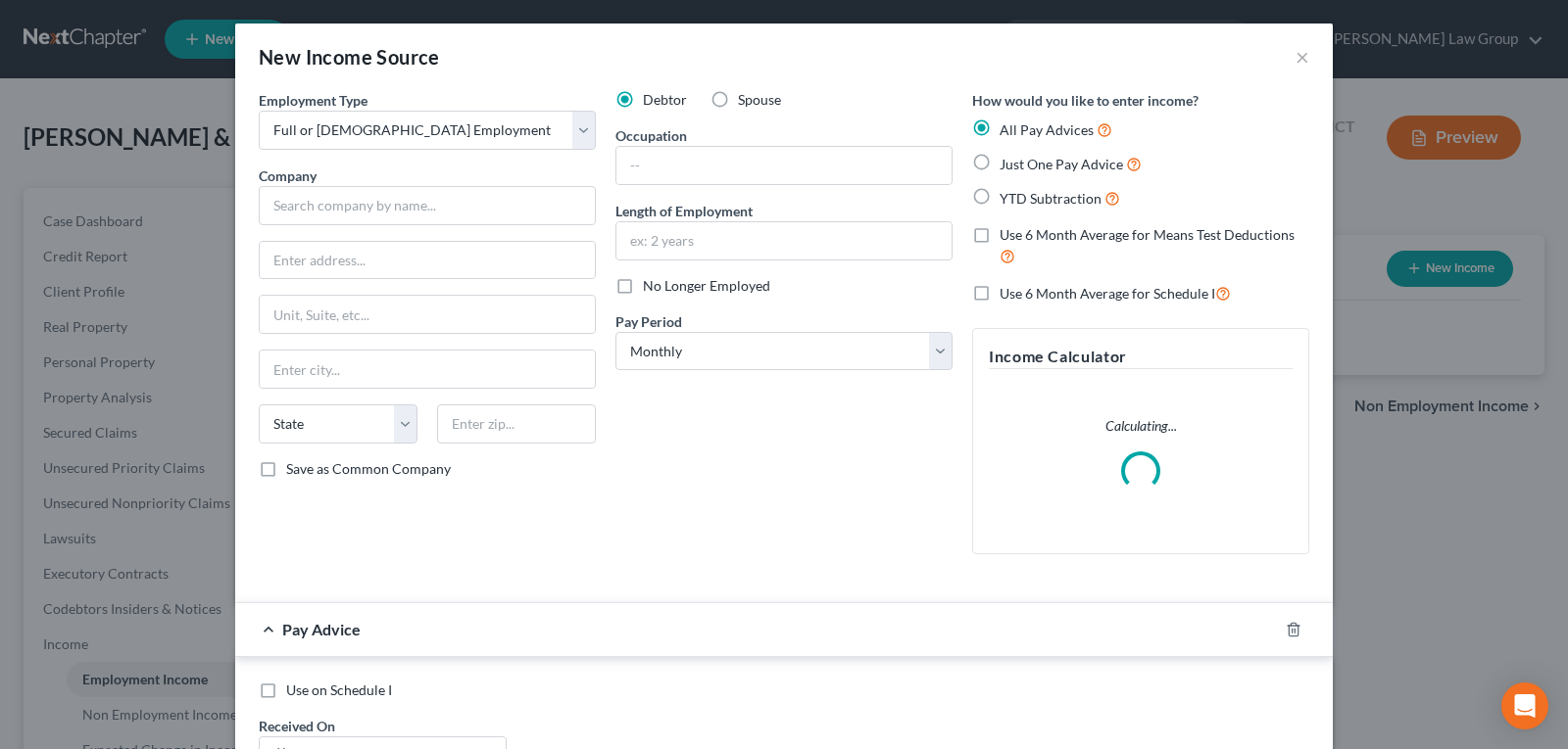
radio input "true"
click at [346, 202] on input "text" at bounding box center [427, 206] width 337 height 39
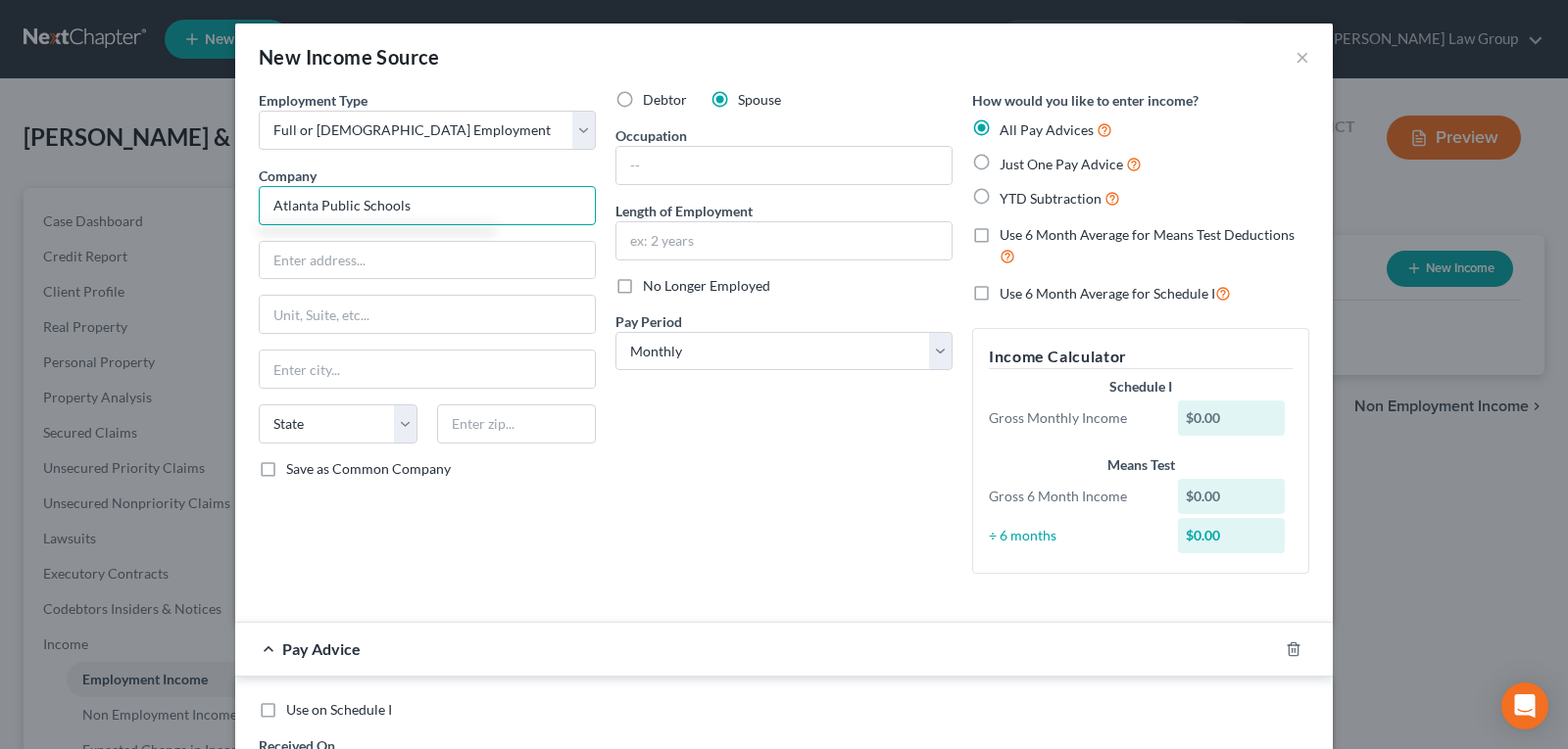
type input "Atlanta Public Schools"
type input "[STREET_ADDRESS]"
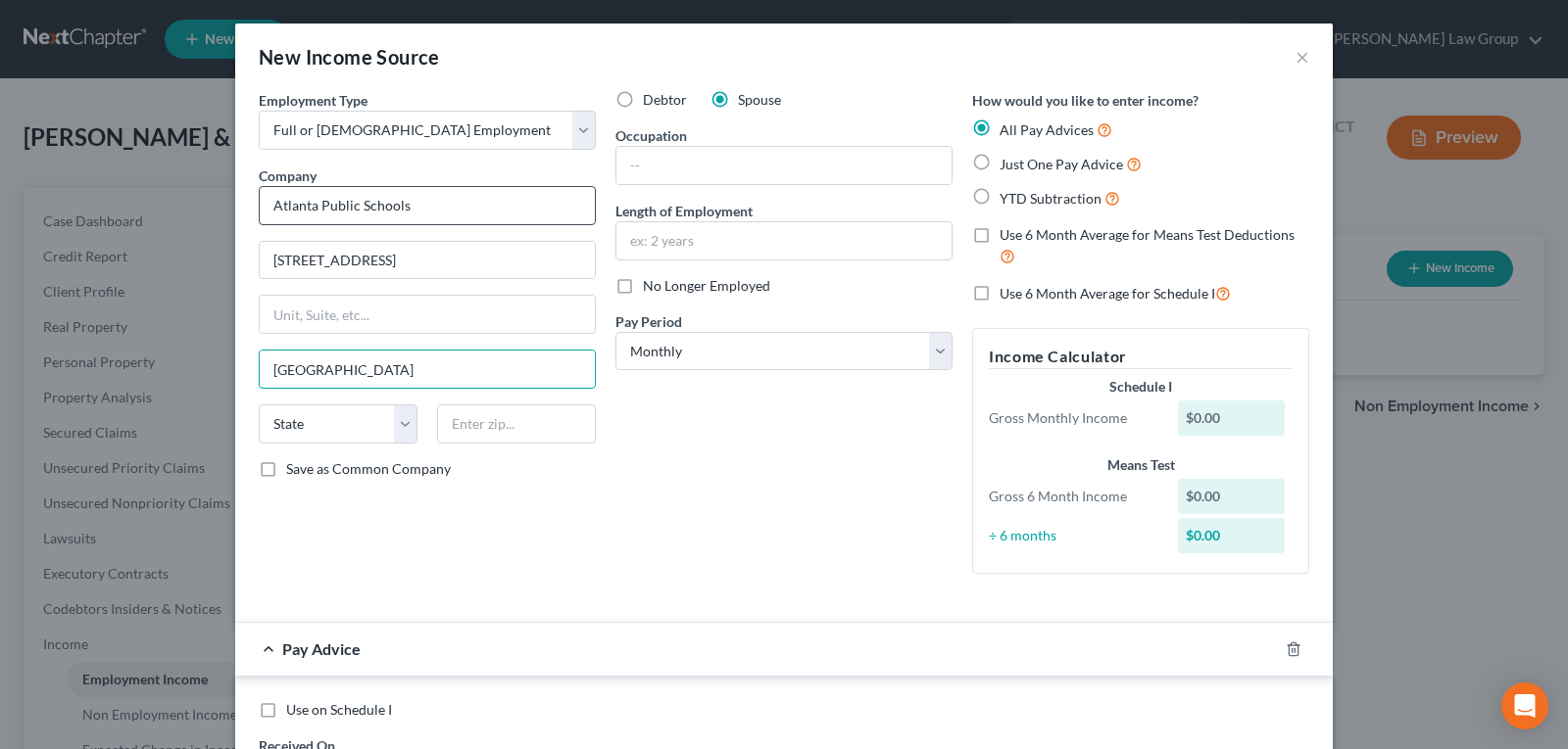
type input "[GEOGRAPHIC_DATA]"
select select "10"
type input "30303"
click at [781, 161] on input "text" at bounding box center [784, 166] width 335 height 37
type input "Paraprofessional"
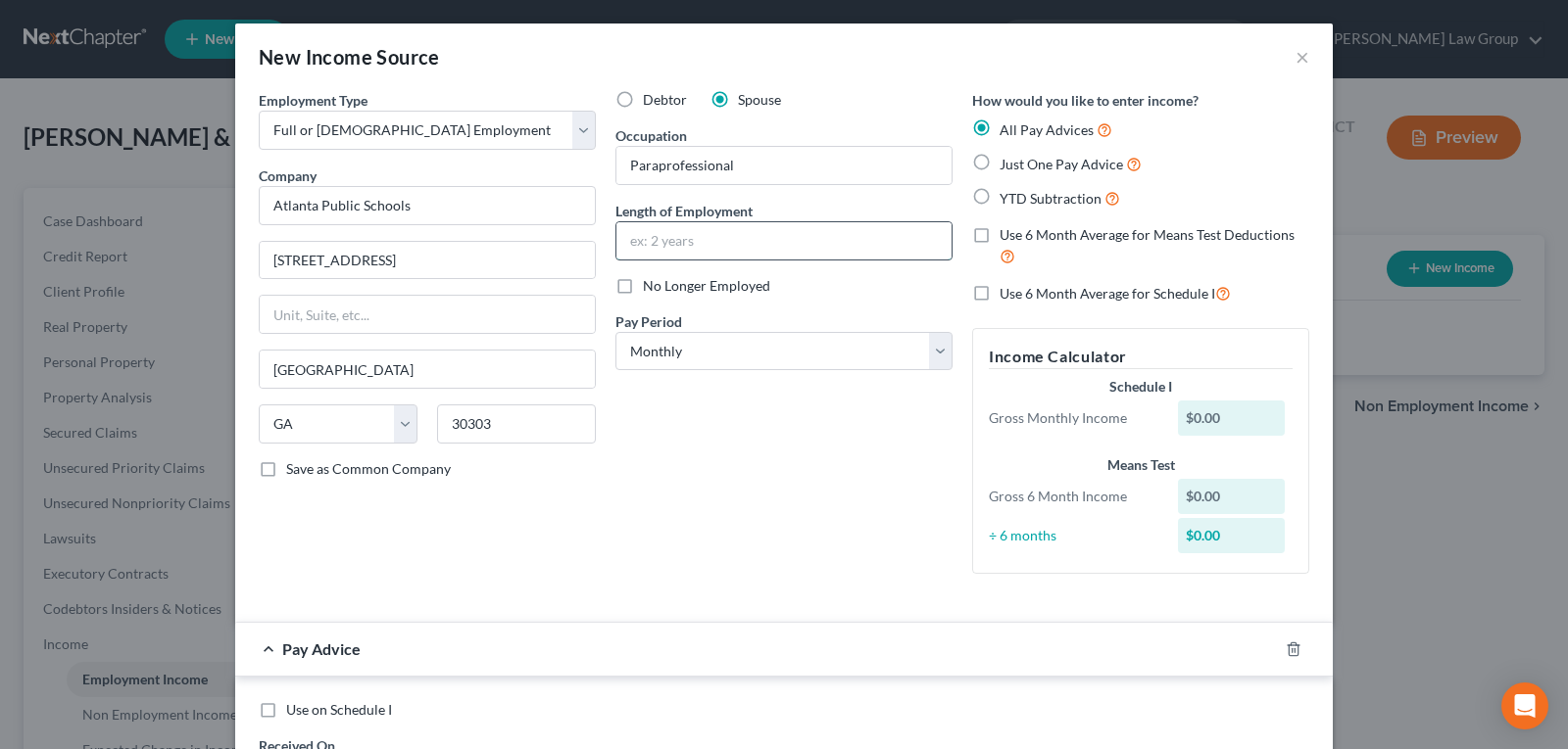
click at [717, 236] on input "text" at bounding box center [784, 241] width 335 height 37
type input "28 years"
click at [748, 495] on div "Debtor Spouse Occupation Paraprofessional Length of Employment 28 years No Long…" at bounding box center [784, 339] width 357 height 500
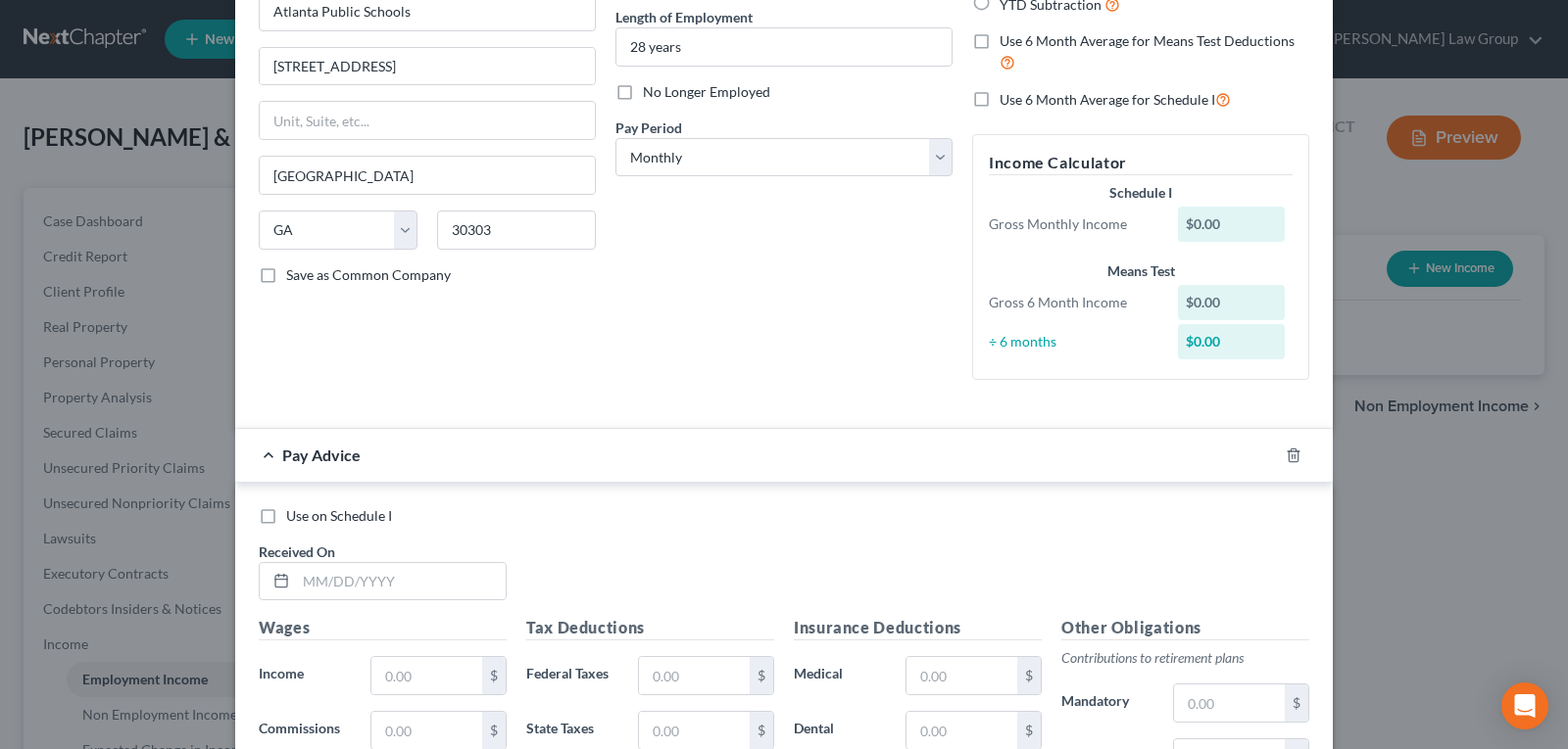
scroll to position [196, 0]
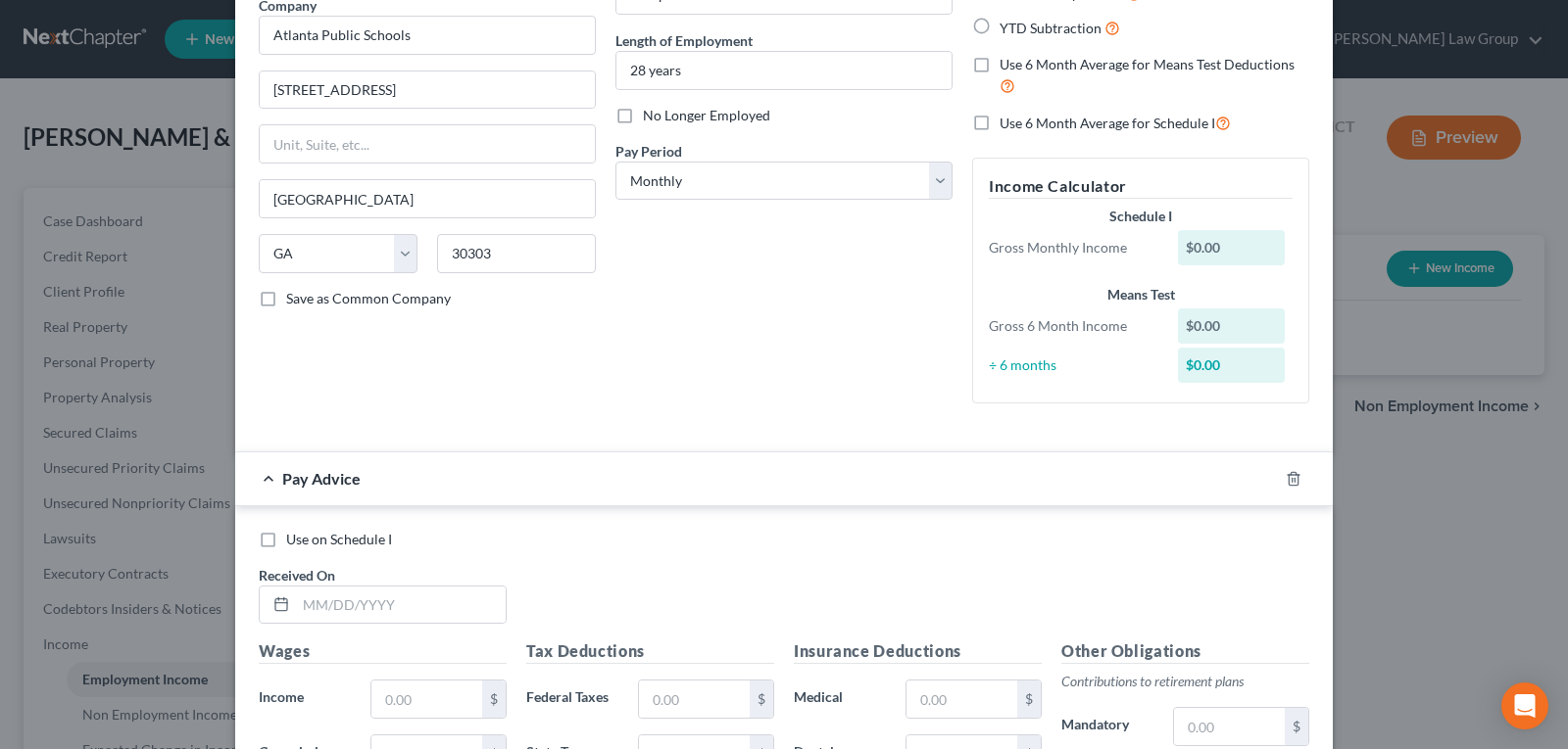
scroll to position [294, 0]
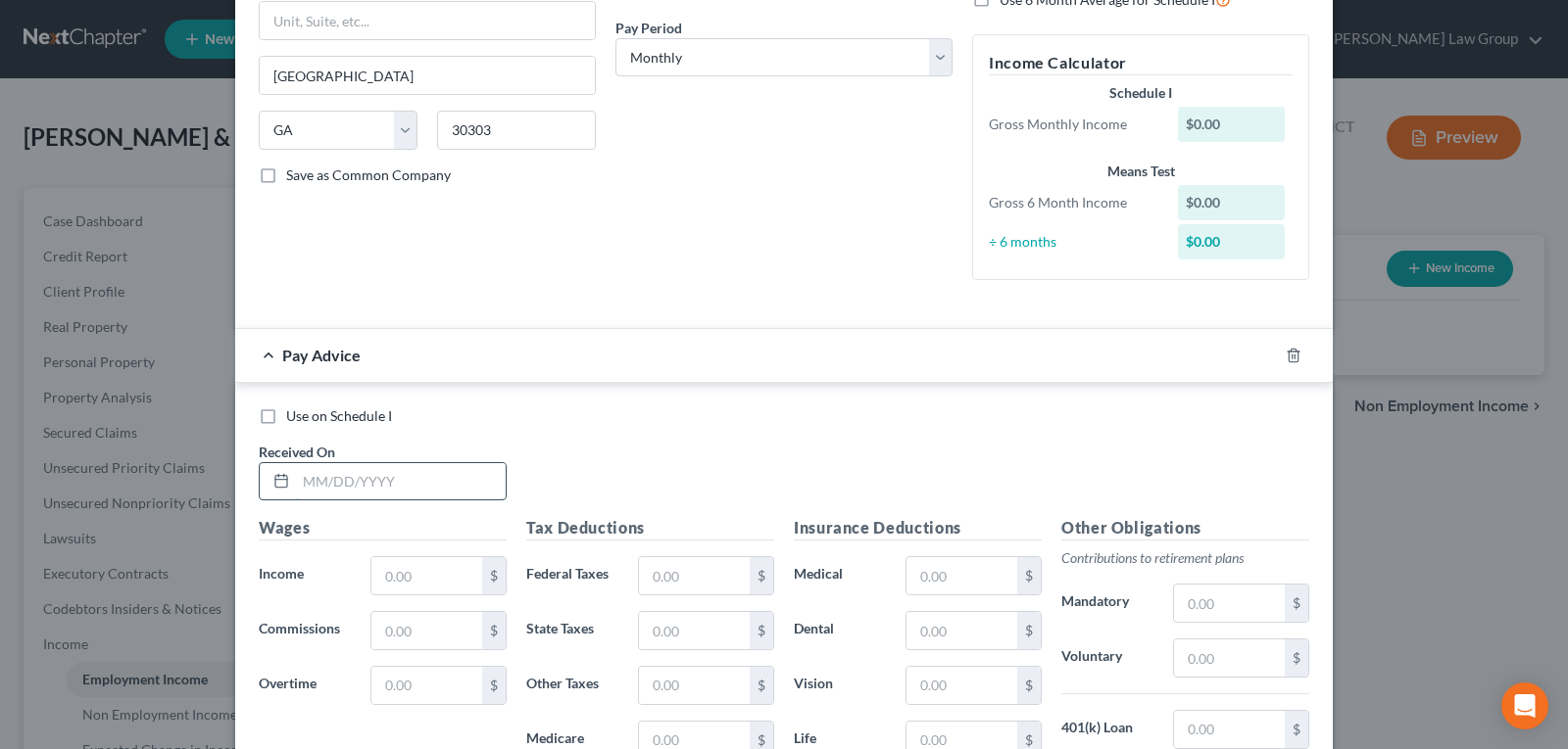
click at [384, 492] on input "text" at bounding box center [400, 482] width 210 height 37
type input "[DATE]"
click at [394, 563] on input "text" at bounding box center [427, 576] width 110 height 37
click at [384, 579] on input "text" at bounding box center [427, 576] width 110 height 37
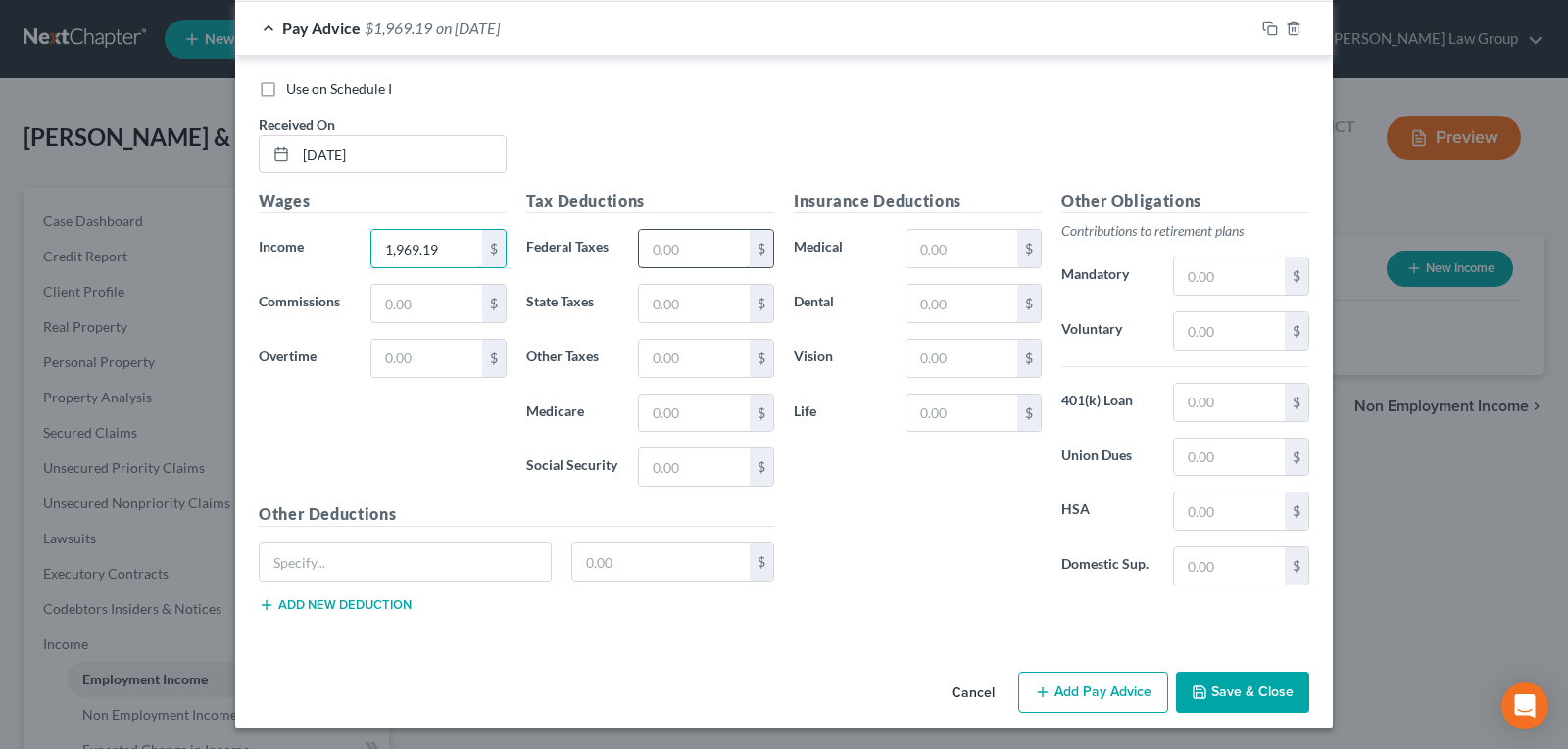
scroll to position [624, 0]
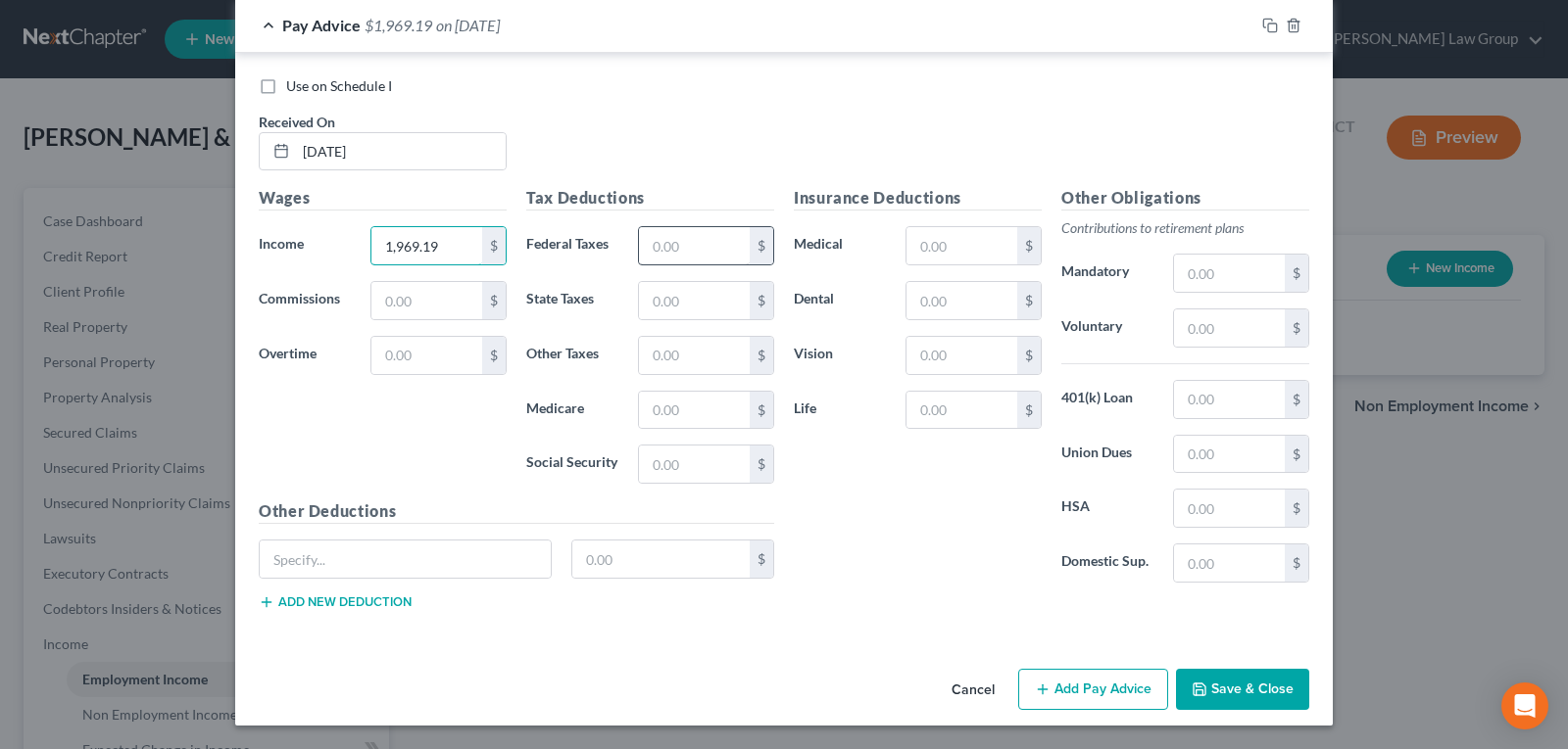
type input "1,969.19"
click at [686, 253] on input "text" at bounding box center [694, 246] width 110 height 37
type input "75.42"
drag, startPoint x: 674, startPoint y: 375, endPoint x: 658, endPoint y: 403, distance: 32.2
click at [672, 378] on div "Tax Deductions Federal Taxes 75.42 $ State Taxes $ Other Taxes $ Medicare $ Soc…" at bounding box center [650, 343] width 267 height 313
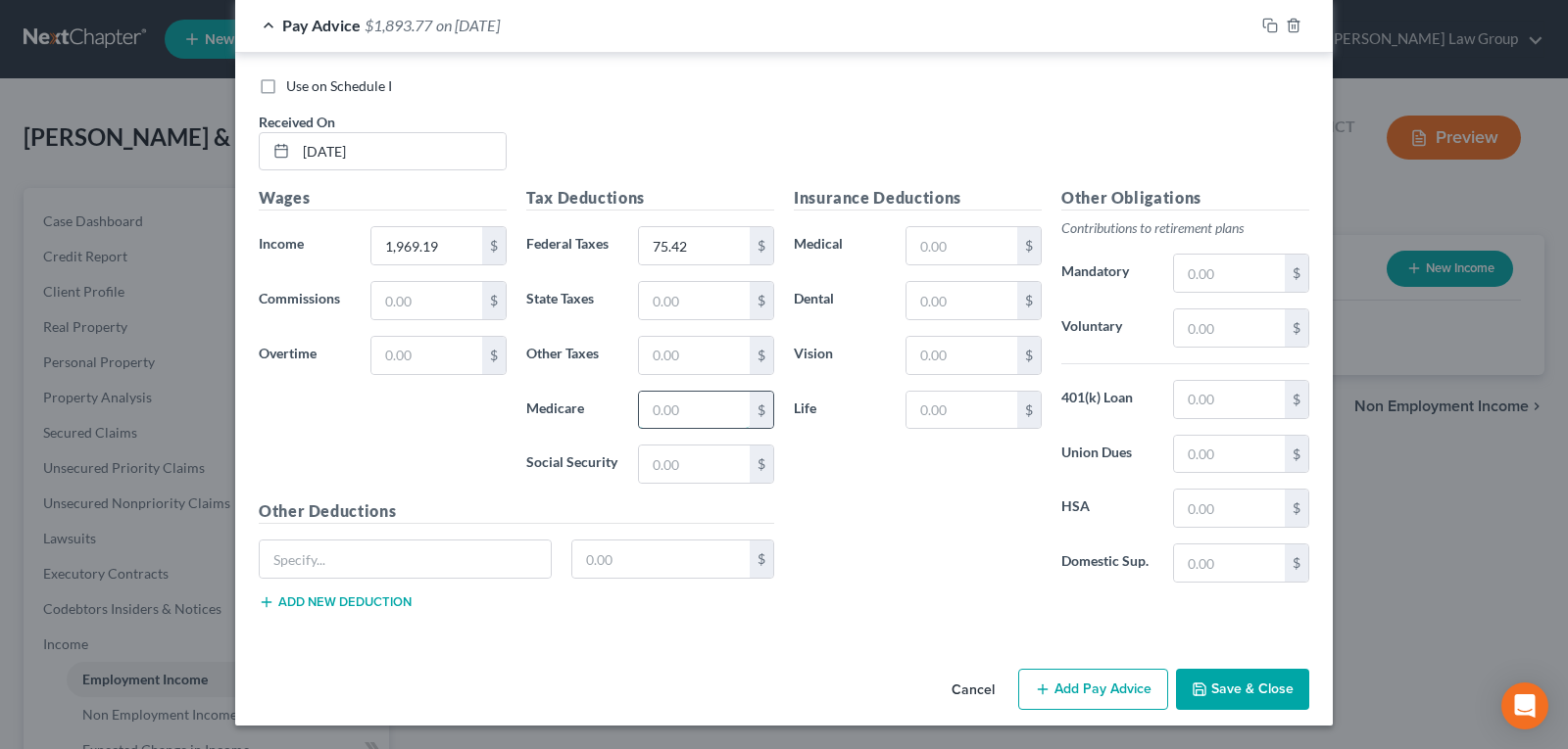
click at [658, 405] on input "text" at bounding box center [694, 411] width 110 height 37
type input "25.48"
click at [666, 305] on input "text" at bounding box center [694, 301] width 110 height 37
type input "50.82"
click at [927, 306] on input "text" at bounding box center [962, 301] width 110 height 37
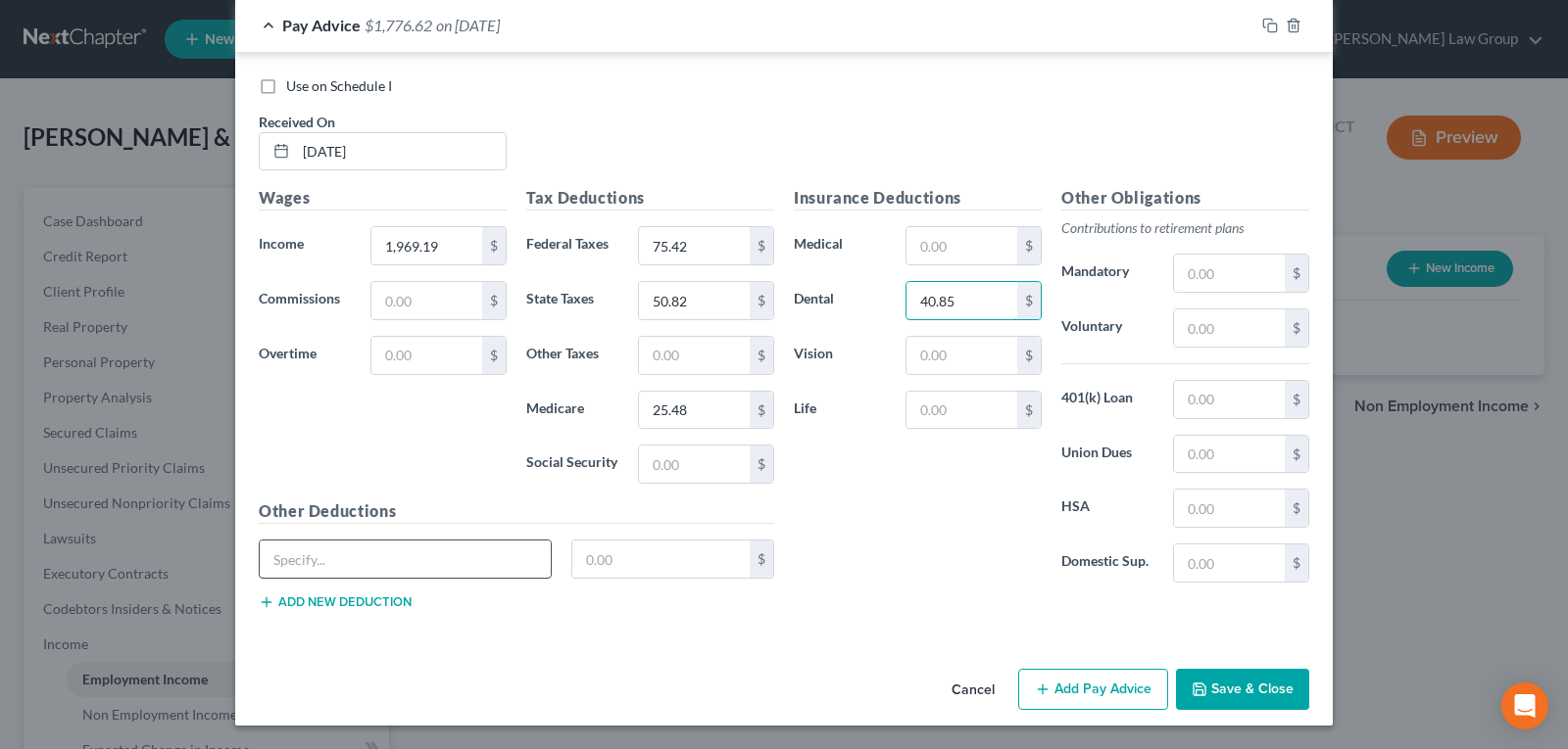
type input "40.85"
click at [392, 560] on input "text" at bounding box center [404, 560] width 291 height 37
type input "Bronze Pre-Tax"
click at [626, 564] on input "text" at bounding box center [661, 560] width 178 height 37
type input "164.88"
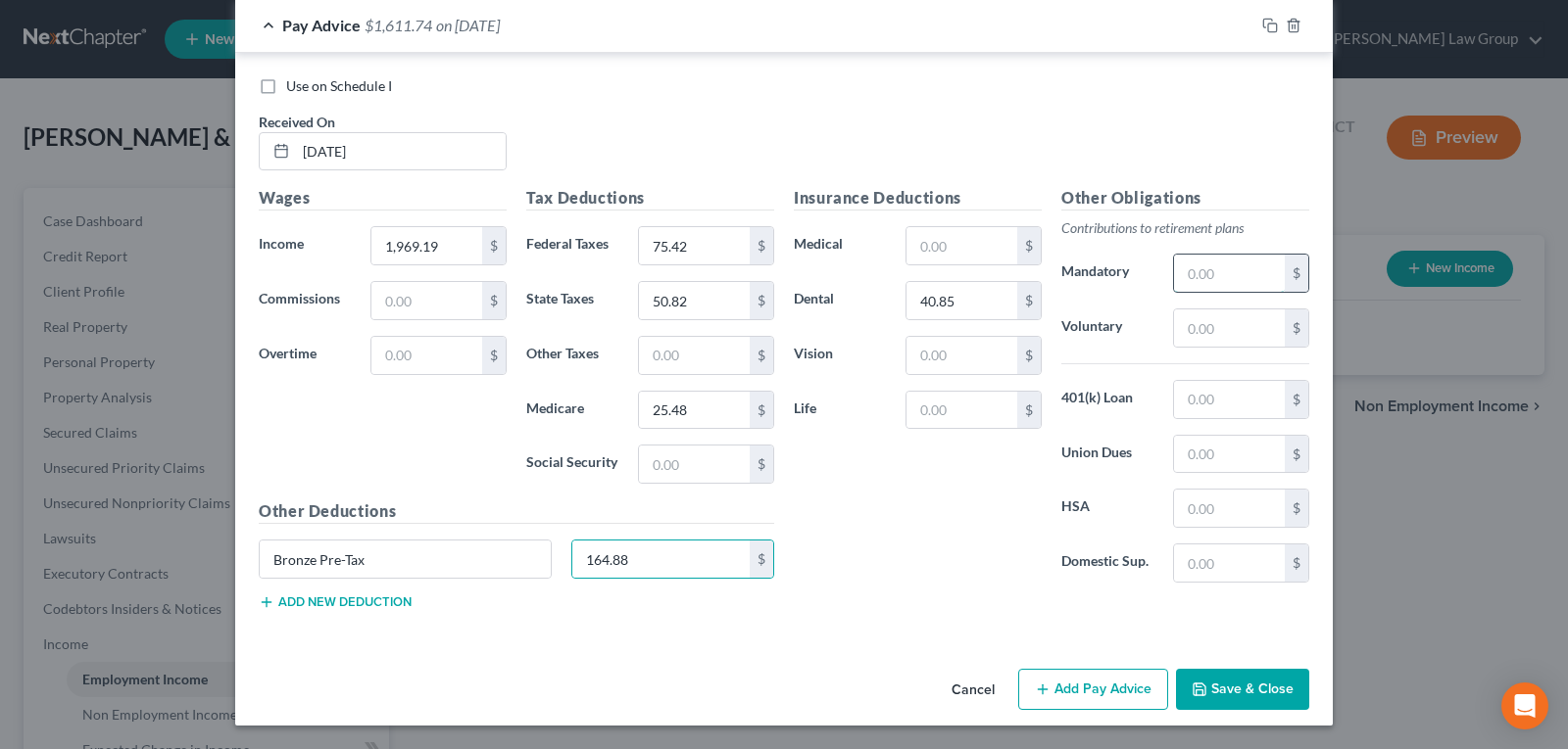
click at [1182, 267] on input "text" at bounding box center [1230, 273] width 110 height 37
type input "111.53"
click at [937, 373] on input "text" at bounding box center [962, 356] width 110 height 37
type input "6.08"
click at [298, 602] on button "Add new deduction" at bounding box center [334, 602] width 153 height 16
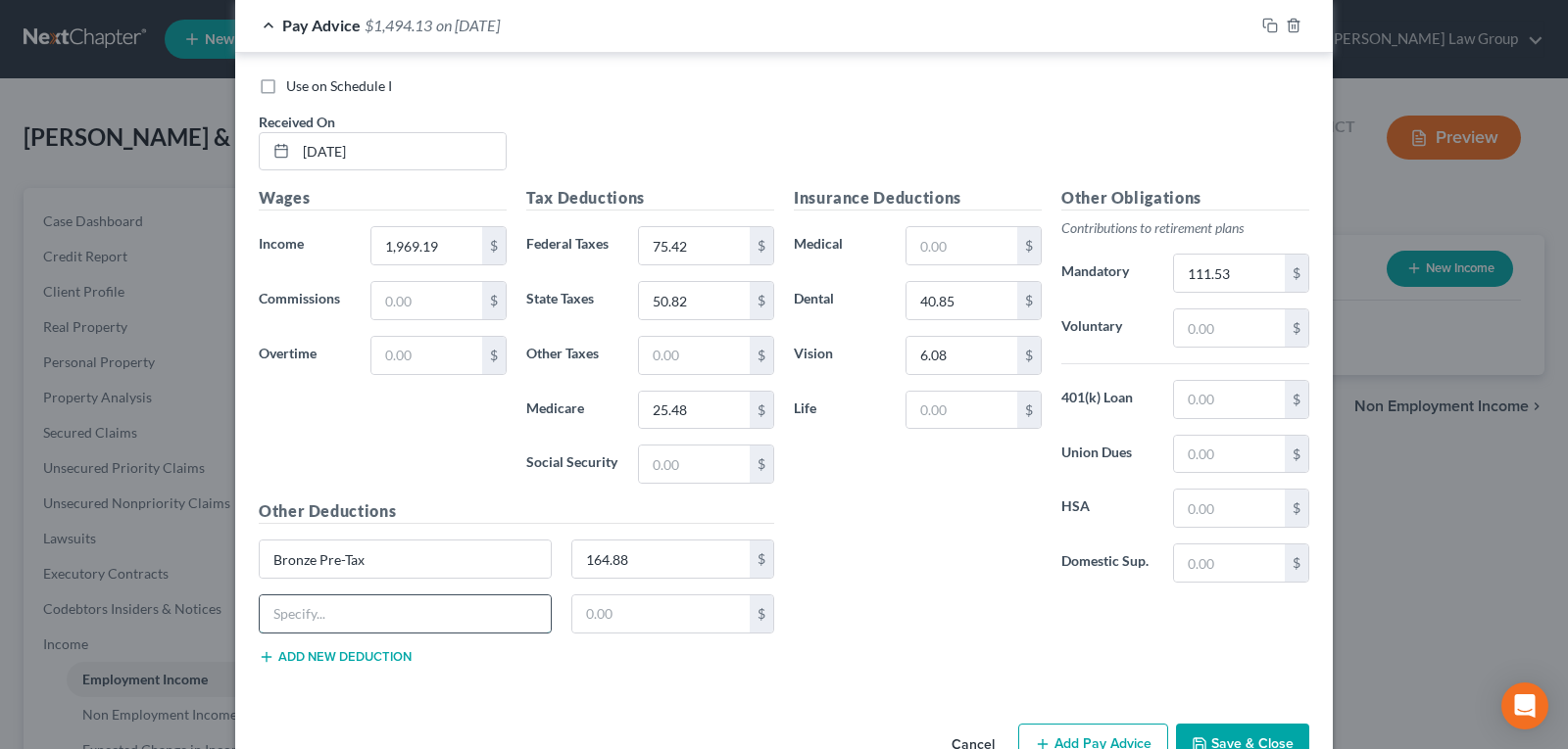
click at [314, 612] on input "text" at bounding box center [404, 614] width 291 height 37
drag, startPoint x: 333, startPoint y: 606, endPoint x: 310, endPoint y: 609, distance: 23.2
click at [311, 606] on input "text" at bounding box center [404, 614] width 291 height 37
type input "LTD"
click at [611, 620] on input "text" at bounding box center [661, 614] width 178 height 37
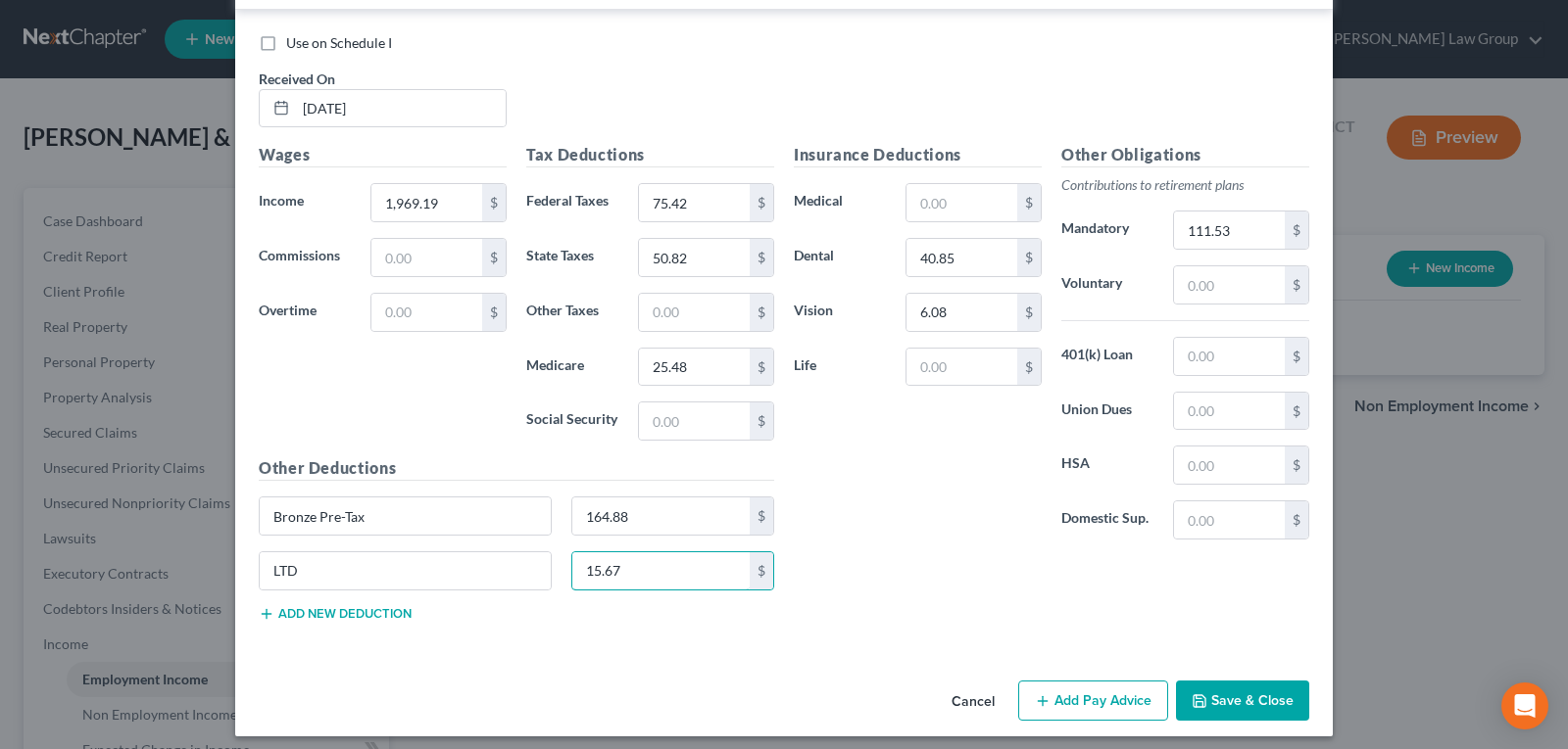
scroll to position [678, 0]
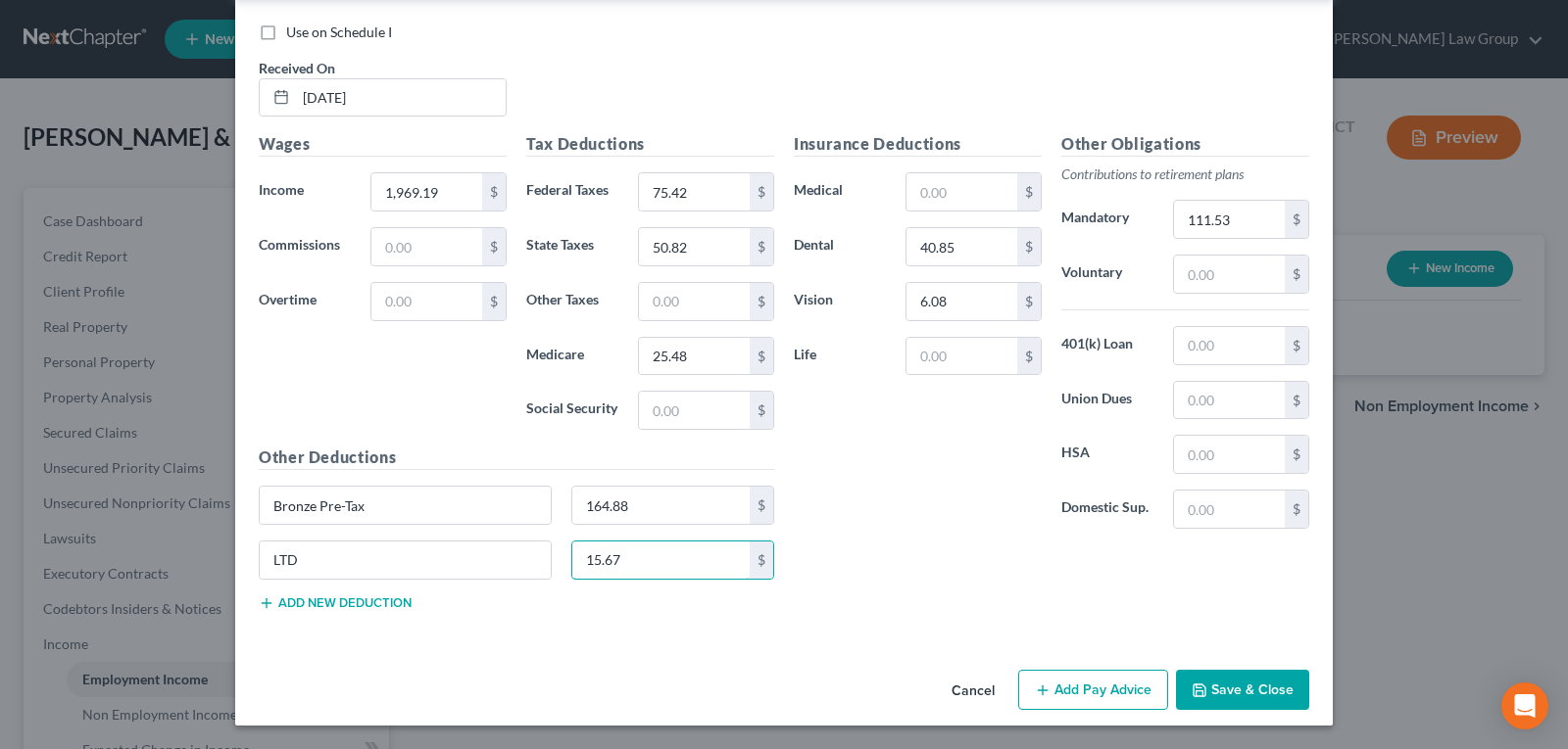
type input "15.67"
click at [340, 603] on button "Add new deduction" at bounding box center [334, 603] width 153 height 16
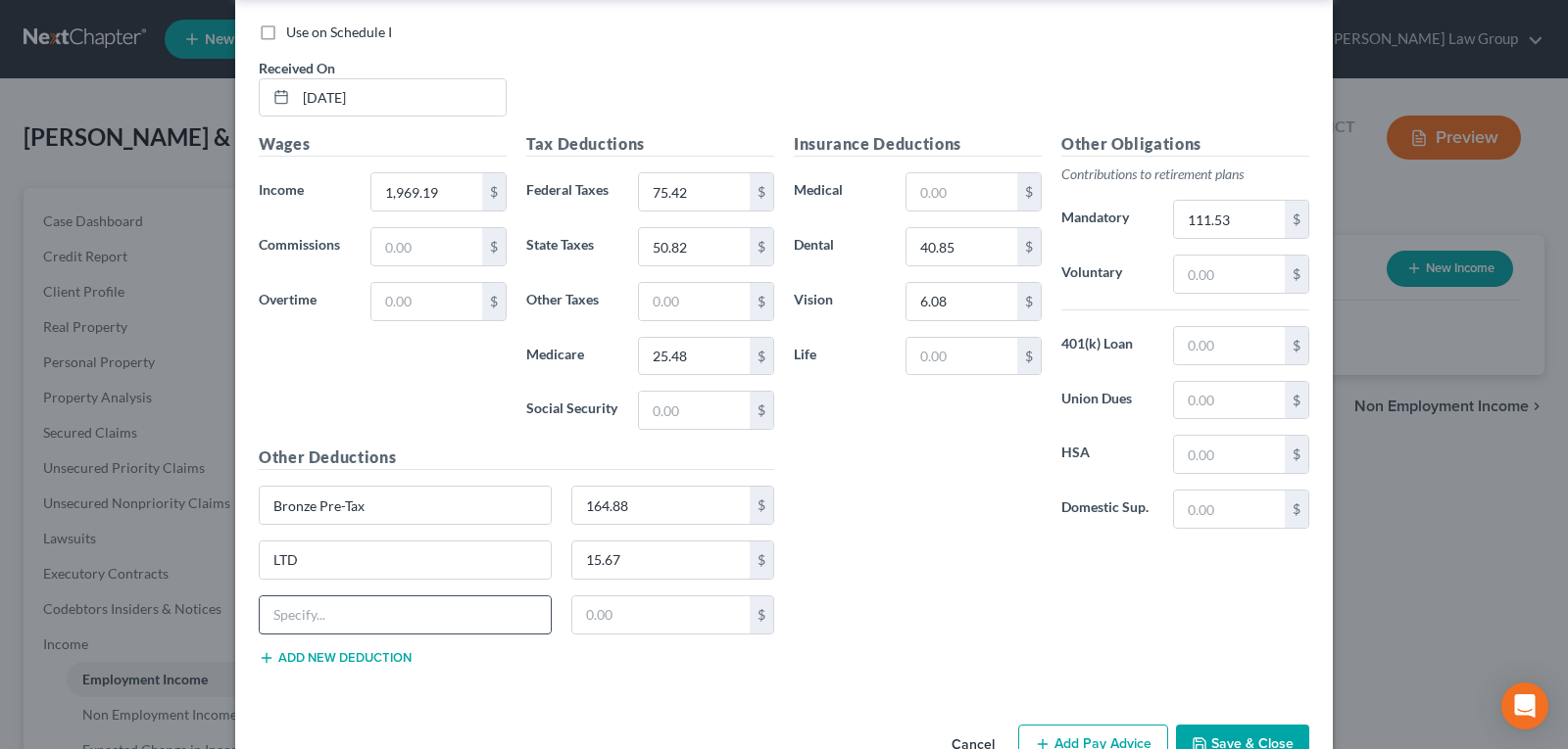
click at [339, 603] on input "text" at bounding box center [404, 615] width 291 height 37
type input "AAE Deduction"
click at [605, 613] on input "text" at bounding box center [661, 615] width 178 height 37
type input "13.69"
click at [936, 350] on input "text" at bounding box center [962, 357] width 110 height 37
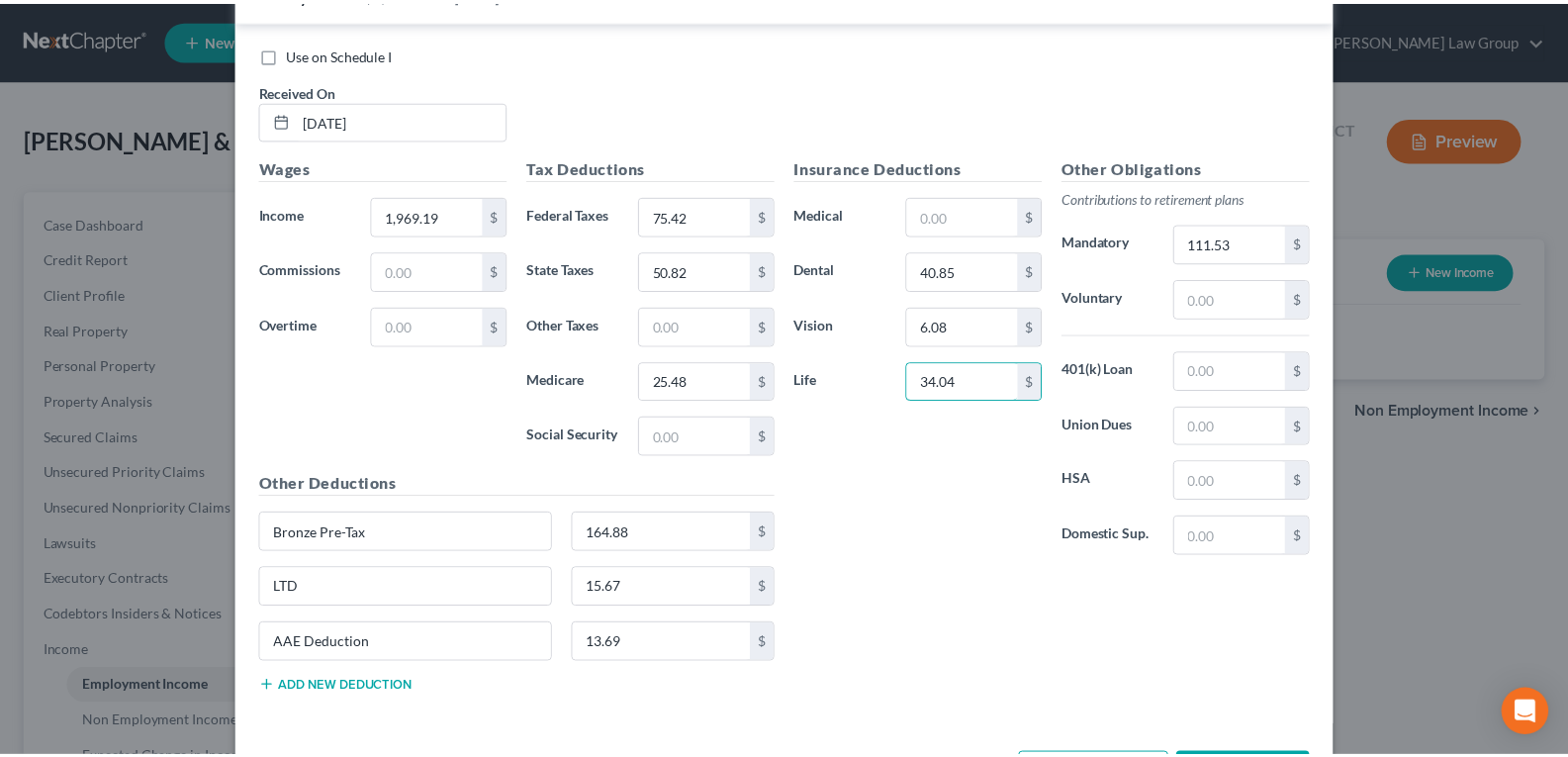
scroll to position [740, 0]
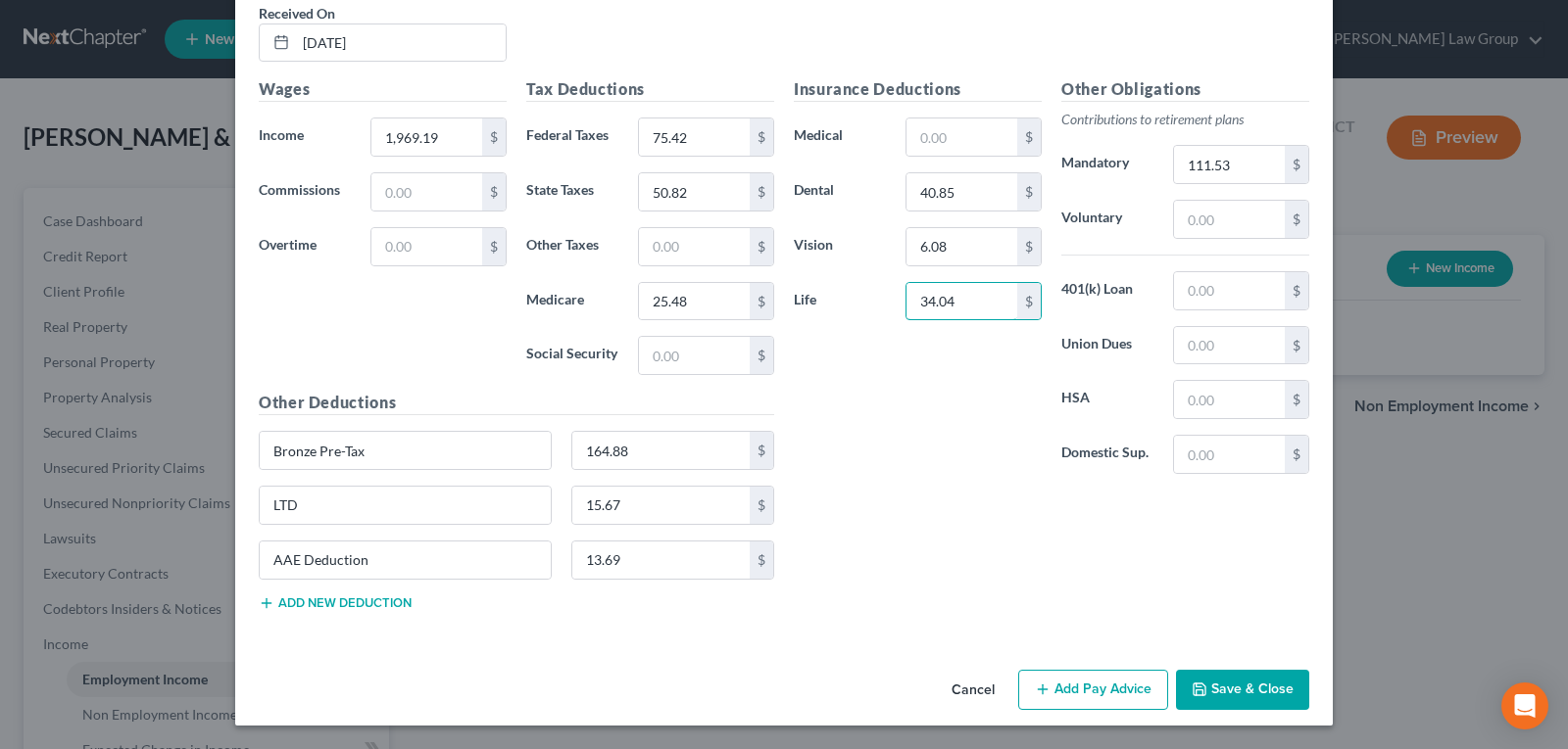
type input "34.04"
click at [1242, 691] on button "Save & Close" at bounding box center [1243, 691] width 133 height 41
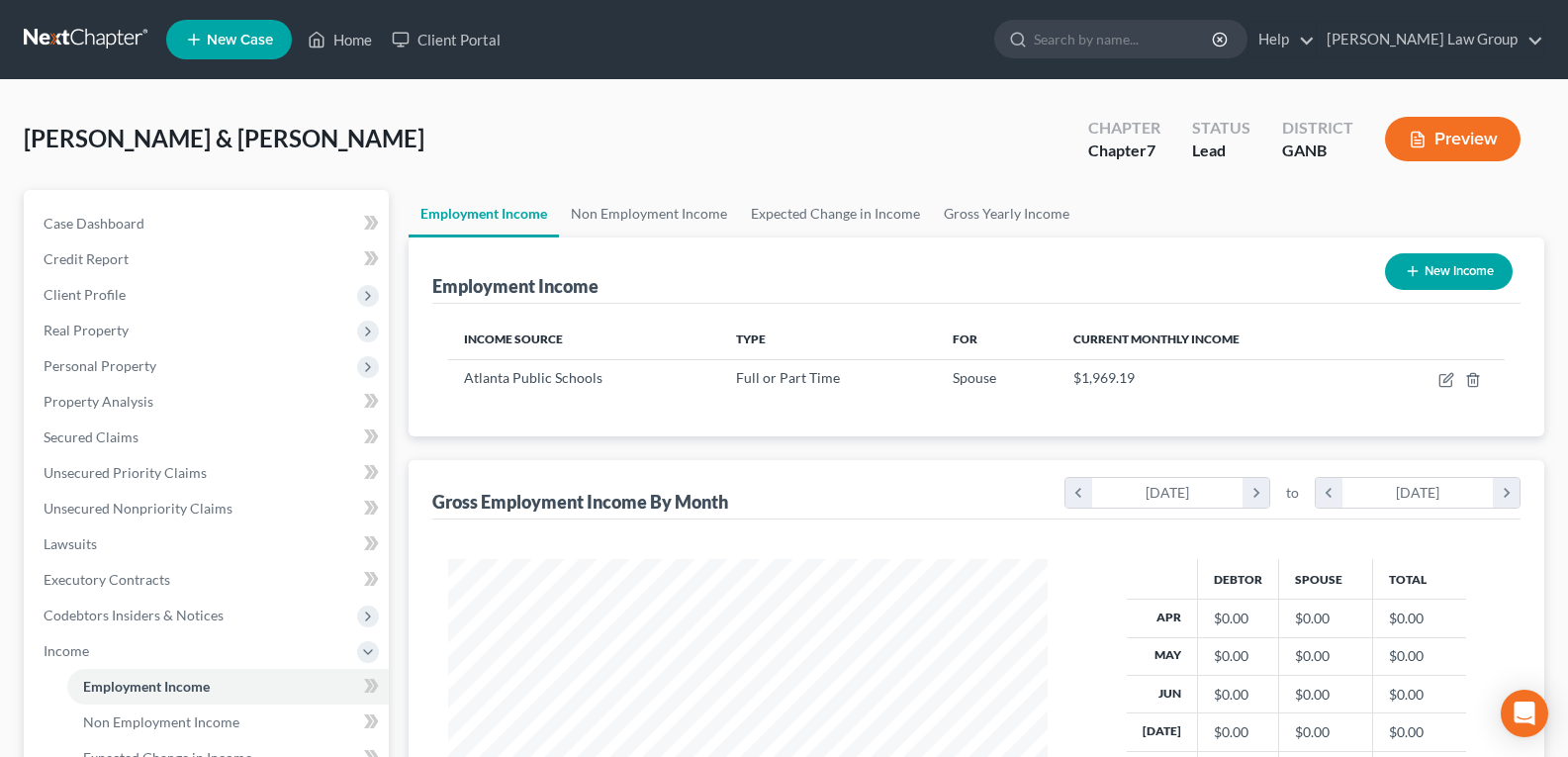
scroll to position [356, 639]
